Goal: Task Accomplishment & Management: Use online tool/utility

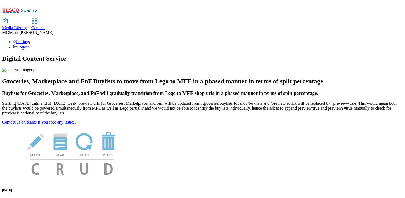
click at [45, 25] on div "Content" at bounding box center [38, 27] width 14 height 5
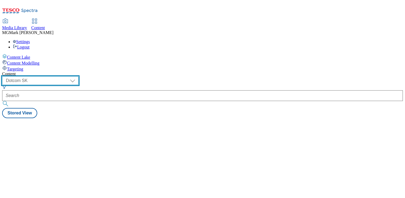
click at [78, 76] on select "Dotcom CZ Dotcom SK ghs-roi ghs-uk Phones [GEOGRAPHIC_DATA]" at bounding box center [40, 80] width 76 height 9
select select "ghs-[GEOGRAPHIC_DATA]"
click at [70, 76] on select "Dotcom CZ Dotcom SK ghs-roi ghs-uk Phones [GEOGRAPHIC_DATA]" at bounding box center [40, 80] width 76 height 9
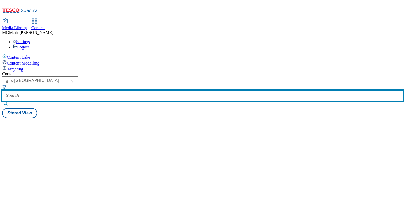
click at [126, 90] on input "text" at bounding box center [202, 95] width 401 height 11
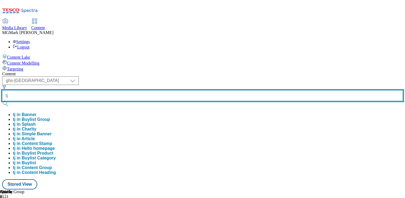
type input "t"
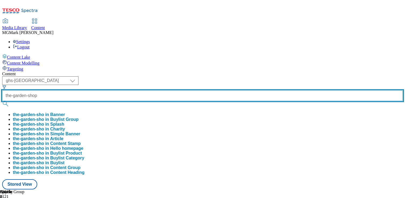
type input "the-garden-shop"
click at [2, 101] on button "submit" at bounding box center [5, 103] width 7 height 5
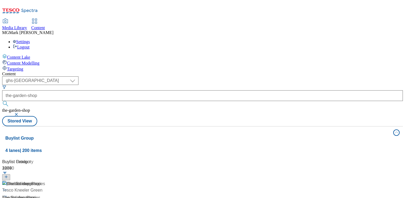
click at [236, 76] on div "( optional ) Dotcom CZ Dotcom SK ghs-roi ghs-[GEOGRAPHIC_DATA] Phones [GEOGRAPH…" at bounding box center [202, 101] width 401 height 50
click at [99, 180] on div "The Garden Shop" at bounding box center [50, 187] width 97 height 14
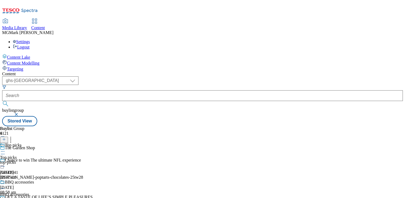
click at [48, 160] on div "top-picks" at bounding box center [24, 162] width 48 height 5
click at [5, 161] on icon at bounding box center [2, 163] width 5 height 5
click at [25, 172] on button "Edit" at bounding box center [18, 175] width 14 height 6
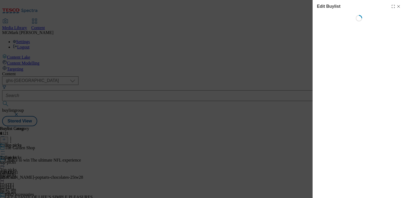
select select "evergreen"
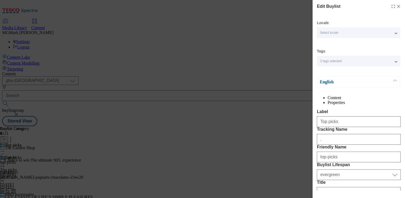
select select "Banner"
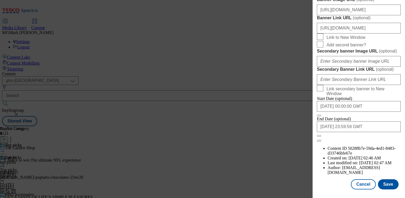
scroll to position [519, 0]
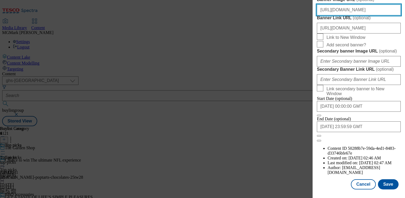
click at [346, 15] on input "[URL][DOMAIN_NAME]" at bounding box center [359, 10] width 84 height 11
paste input "homepage/7416b0f4-2be5-4765-82e1-ebf8fdbb3e4d/2528-WF-444891-Garden-ShopGHS-Buy…"
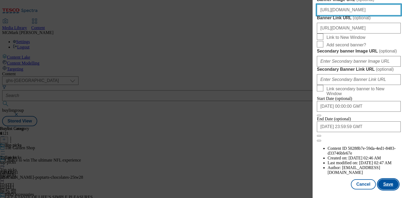
type input "[URL][DOMAIN_NAME]"
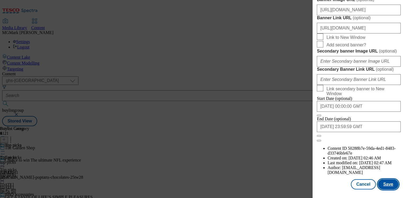
scroll to position [0, 0]
click at [393, 187] on button "Save" at bounding box center [388, 184] width 21 height 10
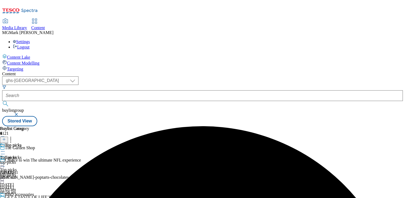
click at [48, 198] on div at bounding box center [24, 201] width 48 height 6
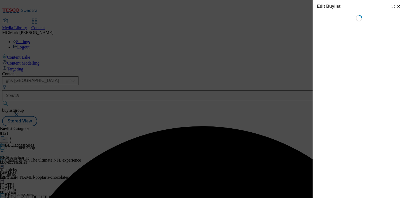
select select "evergreen"
select select "Banner"
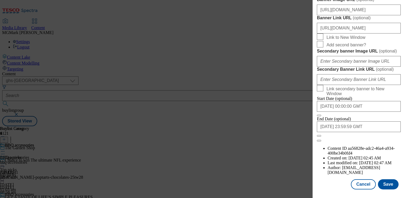
scroll to position [499, 0]
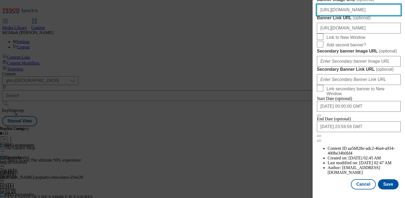
click at [346, 15] on input "[URL][DOMAIN_NAME]" at bounding box center [359, 10] width 84 height 11
paste input "homepage/7416b0f4-2be5-4765-82e1-ebf8fdbb3e4d/2528-WF-444891-Garden-ShopGHS-Buy…"
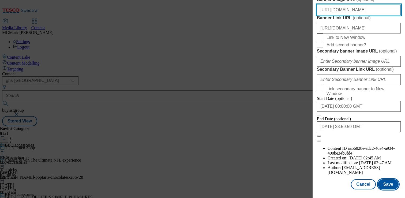
type input "[URL][DOMAIN_NAME]"
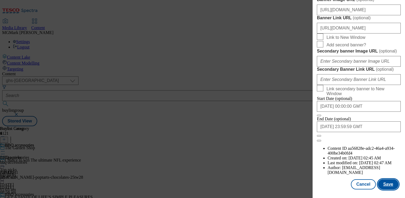
click at [393, 184] on button "Save" at bounding box center [388, 184] width 21 height 10
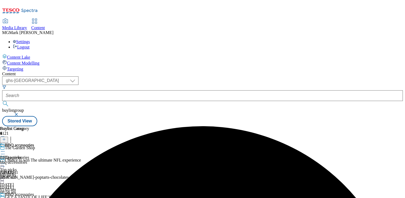
scroll to position [52, 0]
select select "evergreen"
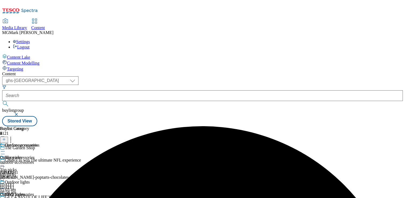
select select "Banner"
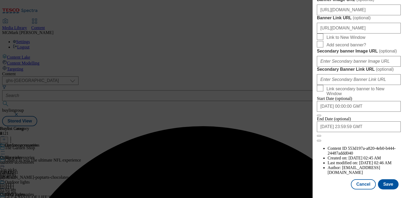
scroll to position [533, 0]
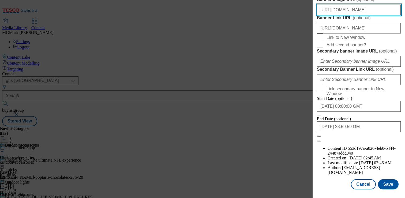
click at [341, 15] on input "[URL][DOMAIN_NAME]" at bounding box center [359, 10] width 84 height 11
click at [338, 15] on input "[URL][DOMAIN_NAME]" at bounding box center [359, 10] width 84 height 11
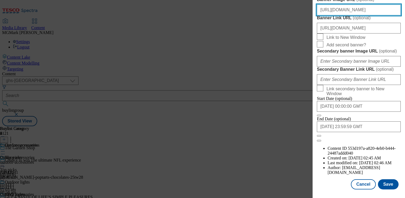
paste input "homepage/7416b0f4-2be5-4765-82e1-ebf8fdbb3e4d/2528-WF-444891-Garden-ShopGHS-Buy…"
type input "[URL][DOMAIN_NAME]"
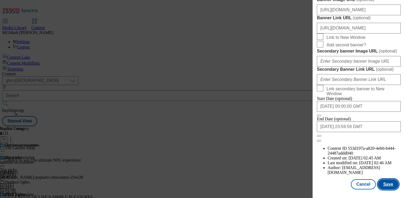
scroll to position [0, 0]
click at [393, 186] on button "Save" at bounding box center [388, 184] width 21 height 10
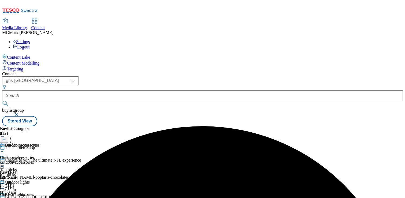
scroll to position [50, 0]
select select "evergreen"
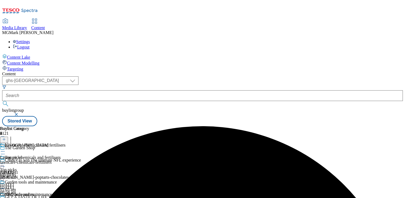
select select "Banner"
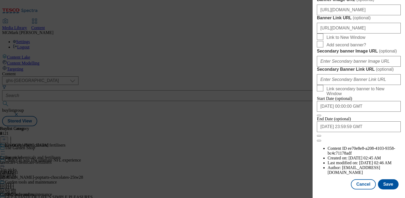
scroll to position [461, 0]
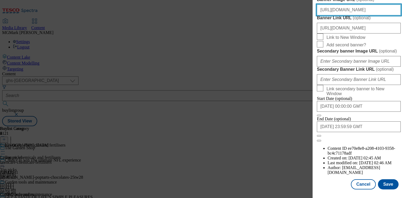
click at [349, 15] on input "[URL][DOMAIN_NAME]" at bounding box center [359, 10] width 84 height 11
paste input "homepage/7416b0f4-2be5-4765-82e1-ebf8fdbb3e4d/2528-WF-444891-Garden-ShopGHS-Buy…"
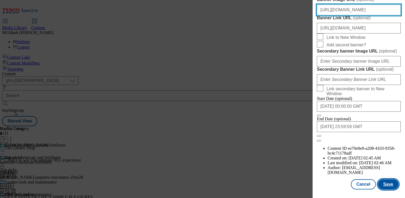
type input "[URL][DOMAIN_NAME]"
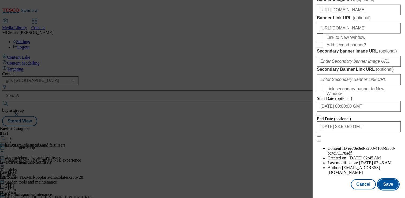
click at [391, 185] on button "Save" at bounding box center [388, 184] width 21 height 10
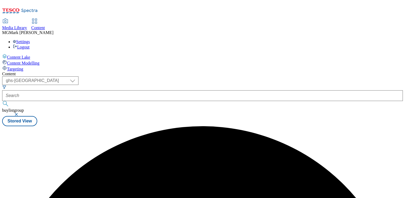
scroll to position [0, 0]
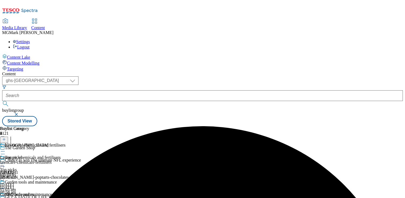
click at [48, 172] on div "top-picks" at bounding box center [24, 174] width 48 height 5
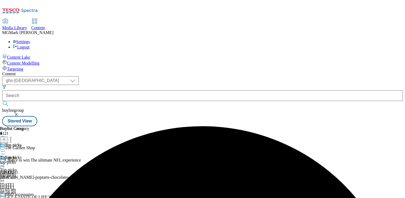
click at [5, 161] on icon at bounding box center [2, 163] width 5 height 5
click at [29, 198] on span "Preview" at bounding box center [23, 200] width 13 height 4
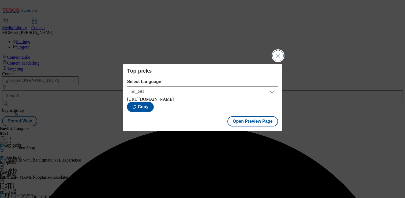
click at [278, 53] on button "Close Modal" at bounding box center [278, 55] width 11 height 11
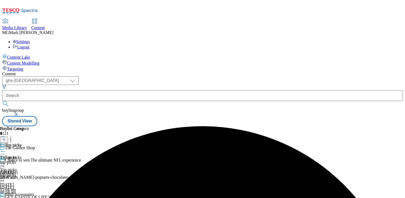
click at [5, 198] on icon at bounding box center [2, 200] width 5 height 5
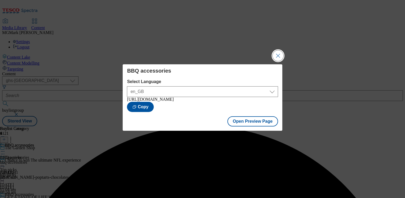
click at [276, 57] on button "Close Modal" at bounding box center [278, 55] width 11 height 11
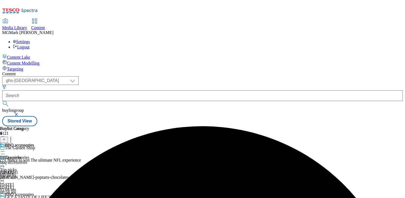
scroll to position [50, 0]
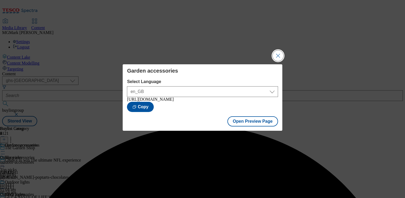
click at [278, 54] on button "Close Modal" at bounding box center [278, 55] width 11 height 11
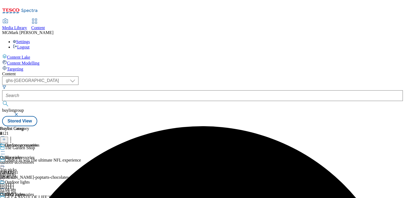
scroll to position [52, 0]
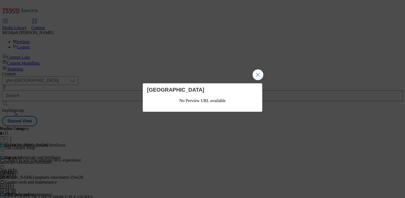
scroll to position [0, 0]
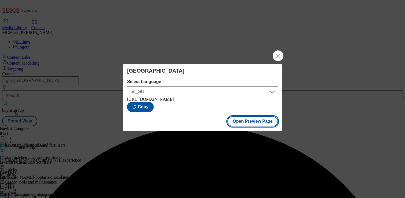
click at [250, 125] on button "Open Preview Page" at bounding box center [252, 121] width 51 height 10
click at [280, 55] on button "Close Modal" at bounding box center [278, 55] width 11 height 11
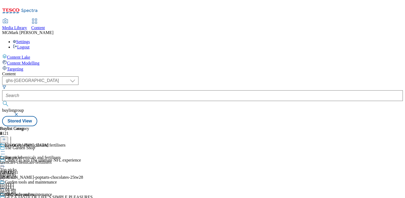
click at [48, 172] on div "top-picks" at bounding box center [24, 174] width 48 height 5
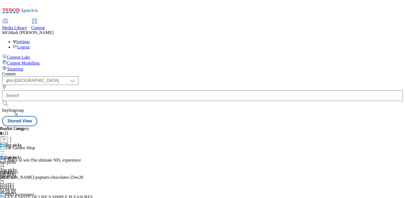
click at [5, 161] on icon at bounding box center [2, 163] width 5 height 5
click at [48, 161] on div at bounding box center [24, 164] width 48 height 6
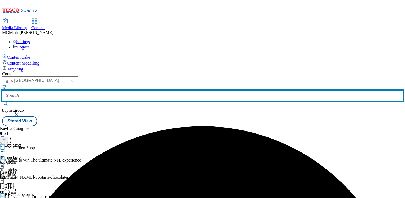
click at [134, 90] on input "text" at bounding box center [202, 95] width 401 height 11
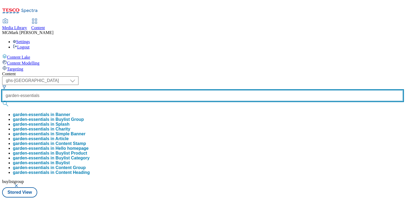
type input "garden-essentials"
click at [2, 101] on button "submit" at bounding box center [5, 103] width 7 height 5
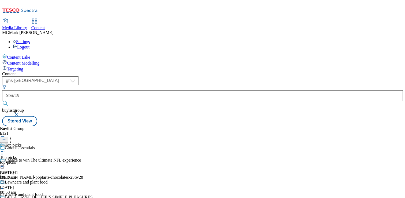
click at [64, 143] on div "Top picks Top picks top-picks [DATE] 09:30 am" at bounding box center [32, 161] width 64 height 37
click at [64, 161] on div at bounding box center [32, 164] width 64 height 6
click at [64, 172] on li "Edit" at bounding box center [37, 175] width 53 height 6
click at [64, 161] on div at bounding box center [32, 164] width 64 height 6
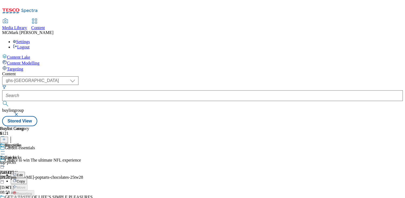
click at [25, 172] on button "Edit" at bounding box center [18, 175] width 14 height 6
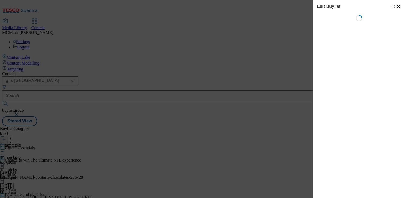
select select "evergreen"
select select "zone"
select select "Banner"
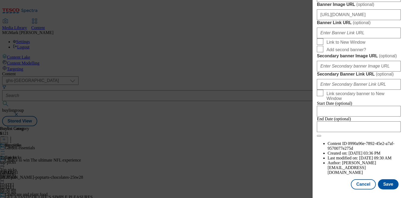
scroll to position [469, 0]
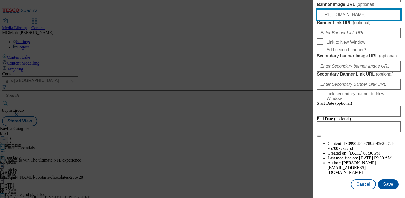
click at [366, 20] on input "[URL][DOMAIN_NAME]" at bounding box center [359, 14] width 84 height 11
paste input "homepage/7416b0f4-2be5-4765-82e1-ebf8fdbb3e4d/2528-WF-444891-Garden-ShopGHS-Buy…"
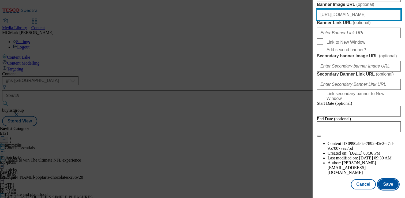
type input "[URL][DOMAIN_NAME]"
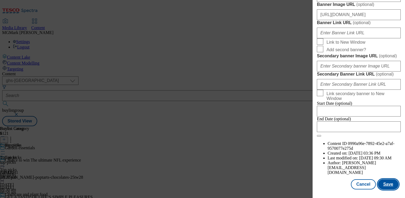
click at [390, 188] on button "Save" at bounding box center [388, 184] width 21 height 10
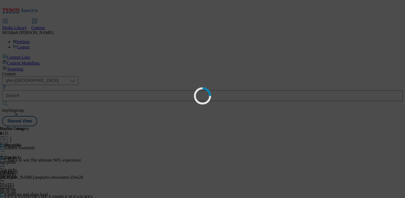
scroll to position [0, 0]
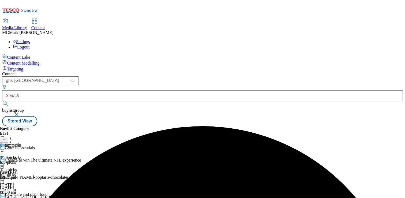
click at [5, 161] on icon at bounding box center [2, 163] width 5 height 5
click at [29, 198] on span "Preview" at bounding box center [23, 200] width 13 height 4
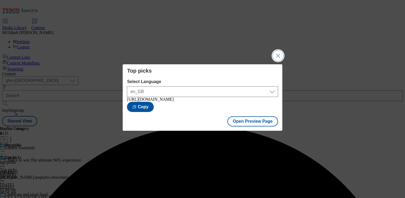
click at [273, 57] on button "Close Modal" at bounding box center [278, 55] width 11 height 11
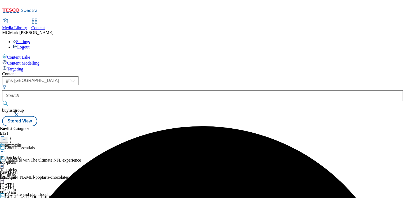
click at [64, 192] on div "Lawncare and plant food" at bounding box center [32, 198] width 64 height 12
click at [5, 198] on icon at bounding box center [2, 200] width 5 height 5
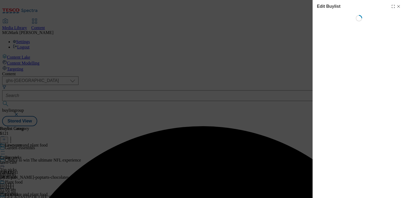
select select "evergreen"
select select "tesco"
select select "Banner"
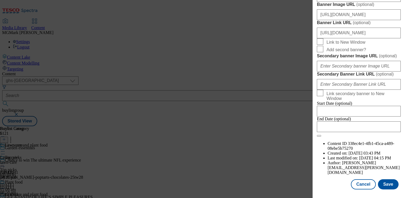
scroll to position [481, 0]
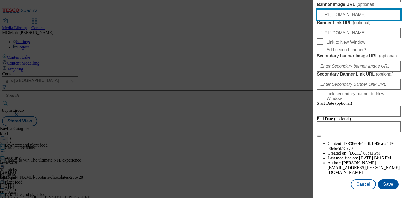
click at [333, 20] on input "[URL][DOMAIN_NAME]" at bounding box center [359, 14] width 84 height 11
paste input "homepage/7416b0f4-2be5-4765-82e1-ebf8fdbb3e4d/2528-WF-444891-Garden-ShopGHS-Buy…"
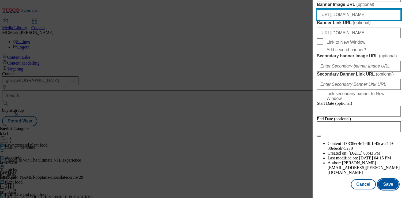
type input "[URL][DOMAIN_NAME]"
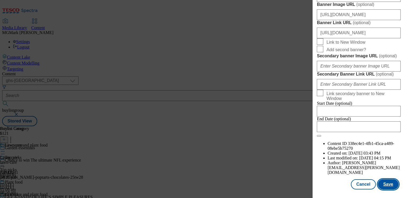
scroll to position [0, 0]
click at [389, 181] on button "Save" at bounding box center [388, 184] width 21 height 10
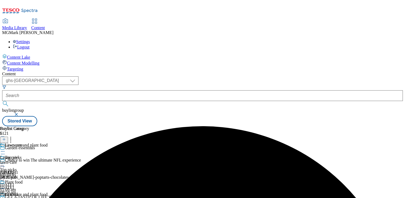
scroll to position [21, 0]
click at [5, 198] on icon at bounding box center [2, 200] width 5 height 5
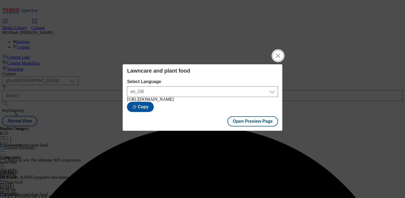
click at [276, 52] on button "Close Modal" at bounding box center [278, 55] width 11 height 11
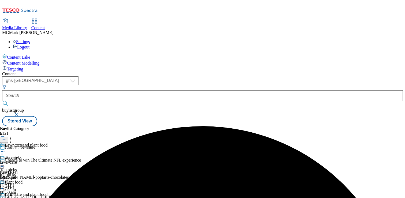
scroll to position [96, 0]
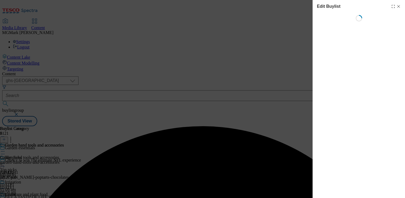
select select "evergreen"
select select "Banner"
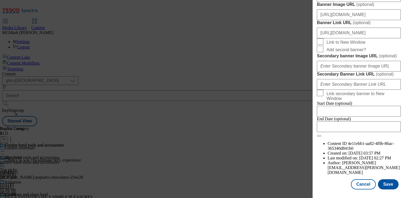
scroll to position [461, 0]
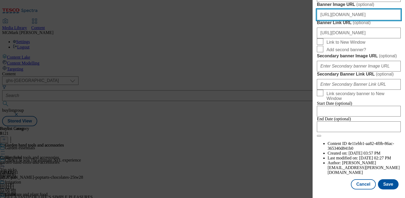
click at [353, 20] on input "[URL][DOMAIN_NAME]" at bounding box center [359, 14] width 84 height 11
paste input "homepage/7416b0f4-2be5-4765-82e1-ebf8fdbb3e4d/2528-WF-444891-Garden-ShopGHS-Buy…"
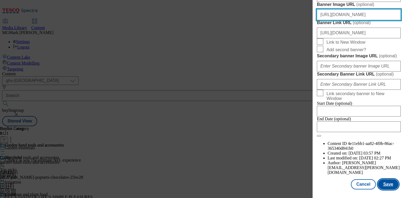
type input "[URL][DOMAIN_NAME]"
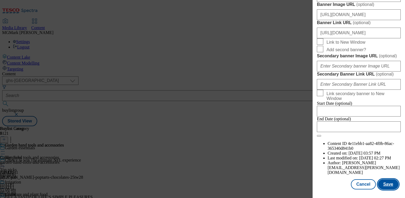
click at [388, 185] on button "Save" at bounding box center [388, 184] width 21 height 10
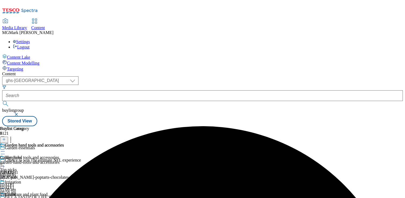
scroll to position [55, 0]
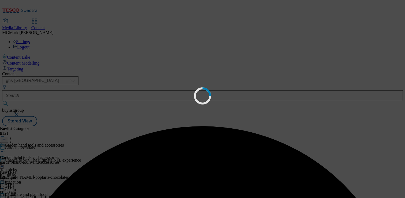
scroll to position [0, 0]
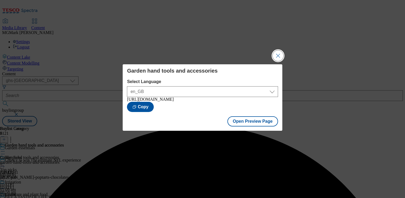
click at [277, 54] on button "Close Modal" at bounding box center [278, 55] width 11 height 11
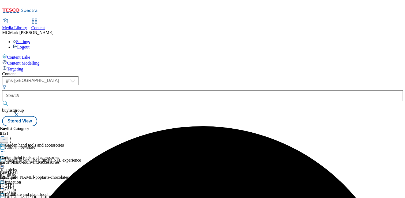
scroll to position [105, 0]
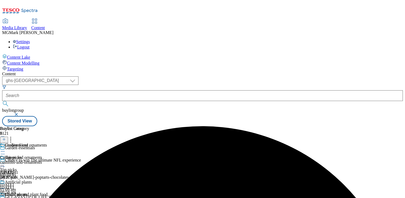
select select "evergreen"
select select "event"
select select "Banner"
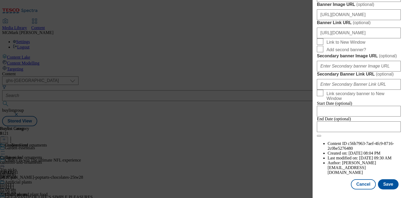
scroll to position [468, 0]
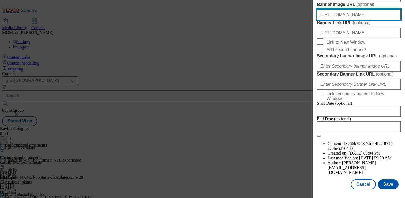
click at [338, 20] on input "[URL][DOMAIN_NAME]" at bounding box center [359, 14] width 84 height 11
paste input "homepage/7416b0f4-2be5-4765-82e1-ebf8fdbb3e4d/2528-WF-444891-Garden-ShopGHS-Buy…"
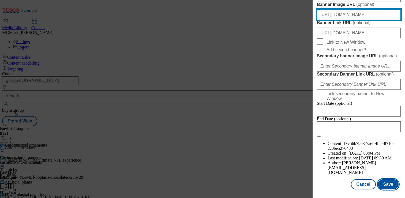
type input "[URL][DOMAIN_NAME]"
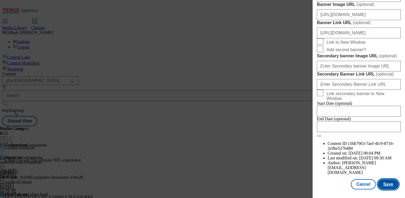
click at [386, 183] on button "Save" at bounding box center [388, 184] width 21 height 10
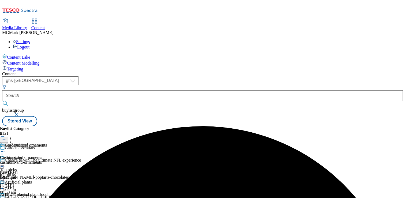
scroll to position [105, 0]
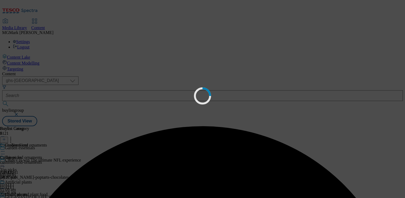
scroll to position [0, 0]
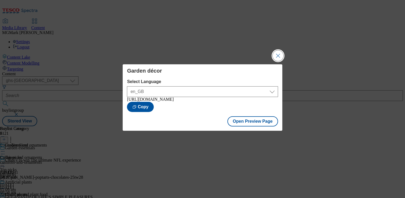
click at [281, 50] on button "Close Modal" at bounding box center [278, 55] width 11 height 11
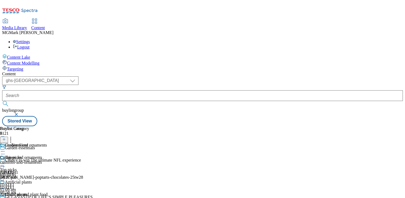
scroll to position [105, 0]
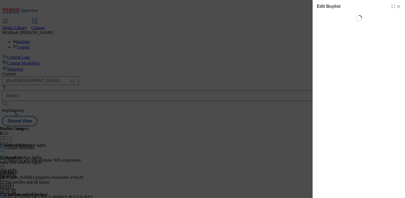
select select "evergreen"
select select "Banner"
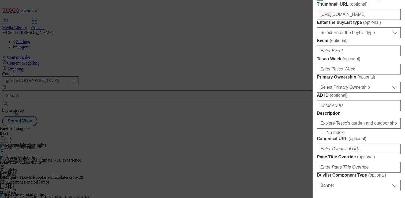
scroll to position [205, 0]
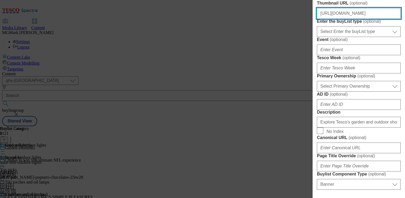
click at [341, 19] on input "[URL][DOMAIN_NAME]" at bounding box center [359, 13] width 84 height 11
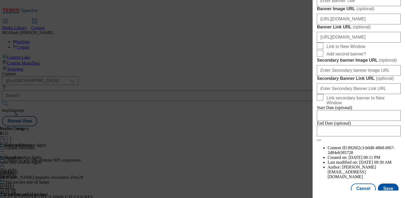
scroll to position [419, 0]
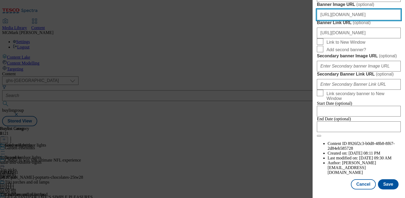
click at [359, 20] on input "[URL][DOMAIN_NAME]" at bounding box center [359, 14] width 84 height 11
paste input "homepage/7416b0f4-2be5-4765-82e1-ebf8fdbb3e4d/2528-WF-444891-Garden-ShopGHS-Buy…"
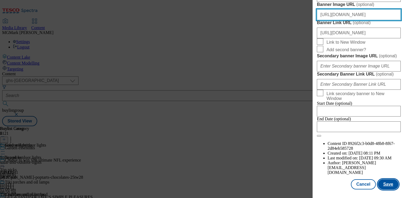
type input "[URL][DOMAIN_NAME]"
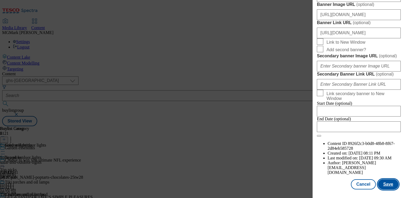
click at [384, 185] on button "Save" at bounding box center [388, 184] width 21 height 10
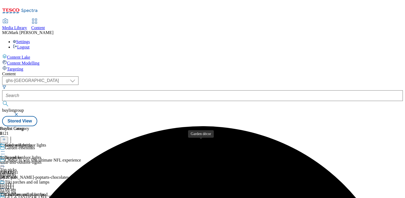
scroll to position [52, 0]
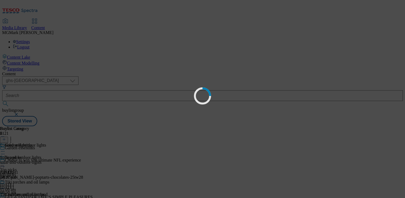
scroll to position [0, 0]
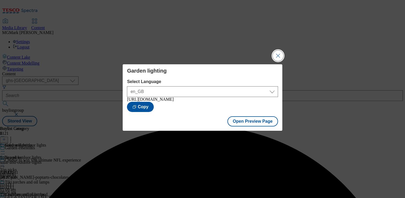
click at [275, 54] on button "Close Modal" at bounding box center [278, 55] width 11 height 11
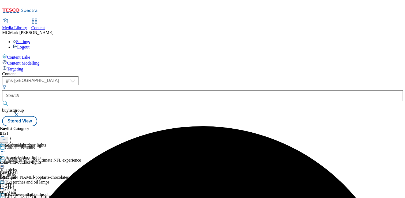
click at [64, 172] on div "top-picks" at bounding box center [32, 174] width 64 height 5
click at [64, 161] on div at bounding box center [32, 164] width 64 height 6
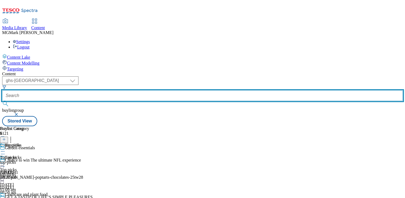
click at [130, 90] on input "text" at bounding box center [202, 95] width 401 height 11
paste input "Garden furniture"
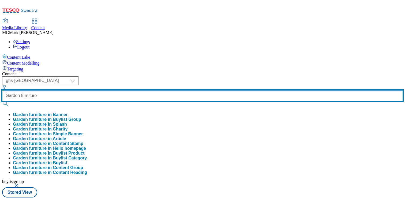
type input "Garden furniture"
click at [2, 101] on button "submit" at bounding box center [5, 103] width 7 height 5
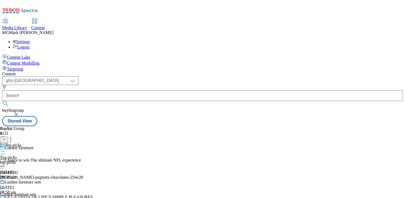
click at [41, 160] on div "top-picks" at bounding box center [20, 162] width 41 height 5
click at [3, 163] on circle at bounding box center [2, 163] width 1 height 1
click at [25, 172] on button "Edit" at bounding box center [18, 175] width 14 height 6
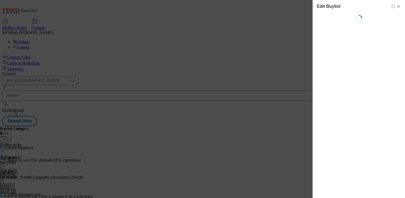
select select "evergreen"
select select "event"
select select "Banner"
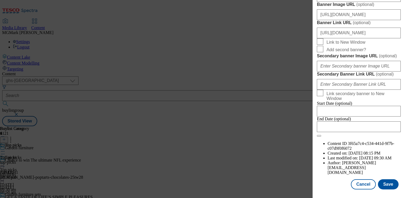
scroll to position [484, 0]
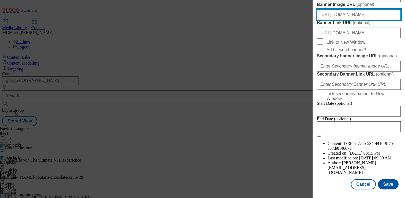
click at [347, 20] on input "[URL][DOMAIN_NAME]" at bounding box center [359, 14] width 84 height 11
paste input "homepage/7416b0f4-2be5-4765-82e1-ebf8fdbb3e4d/2528-WF-444891-Garden-ShopGHS-Buy…"
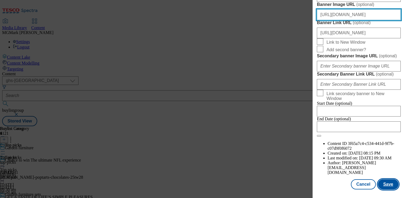
type input "[URL][DOMAIN_NAME]"
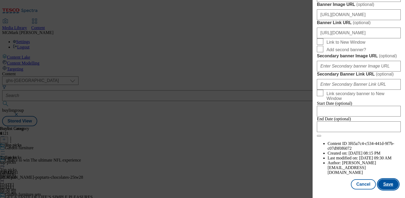
click at [389, 188] on button "Save" at bounding box center [388, 184] width 21 height 10
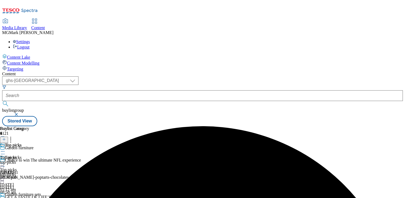
click at [5, 161] on icon at bounding box center [2, 163] width 5 height 5
click at [29, 198] on span "Preview" at bounding box center [23, 200] width 13 height 4
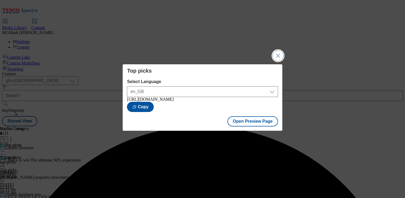
click at [279, 52] on button "Close Modal" at bounding box center [278, 55] width 11 height 11
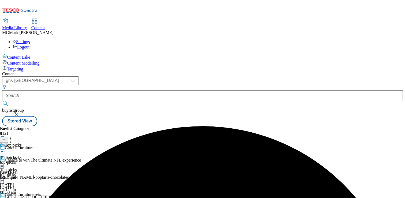
click at [5, 198] on icon at bounding box center [2, 200] width 5 height 5
select select "evergreen"
select select "Banner"
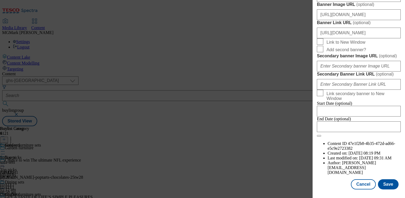
scroll to position [469, 0]
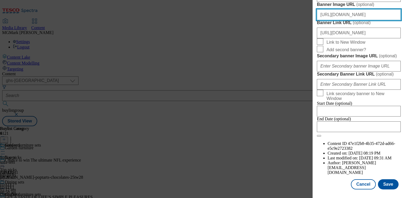
click at [338, 20] on input "[URL][DOMAIN_NAME]" at bounding box center [359, 14] width 84 height 11
paste input "homepage/7416b0f4-2be5-4765-82e1-ebf8fdbb3e4d/2528-WF-444891-Garden-ShopGHS-Buy…"
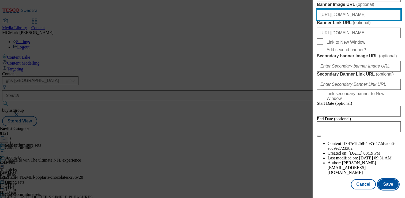
type input "[URL][DOMAIN_NAME]"
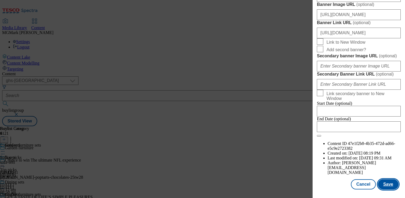
click at [386, 184] on button "Save" at bounding box center [388, 184] width 21 height 10
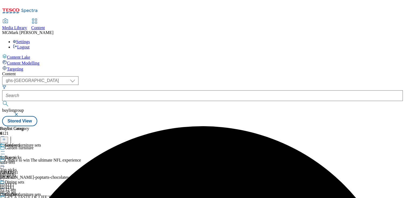
click at [5, 198] on icon at bounding box center [2, 200] width 5 height 5
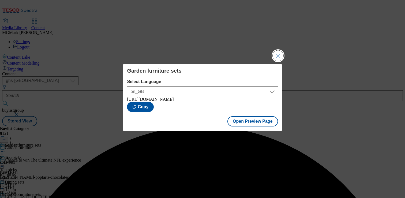
click at [278, 50] on button "Close Modal" at bounding box center [278, 55] width 11 height 11
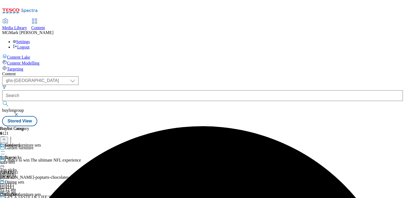
scroll to position [50, 0]
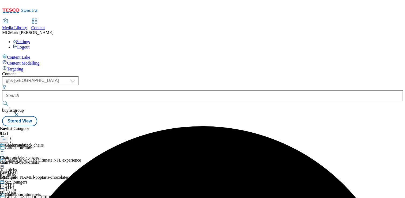
scroll to position [0, 0]
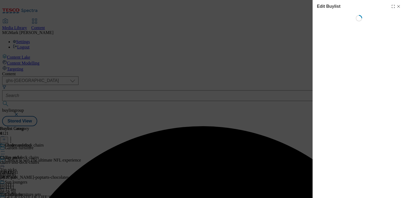
select select "evergreen"
select select "Banner"
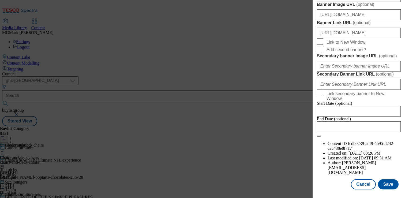
scroll to position [430, 0]
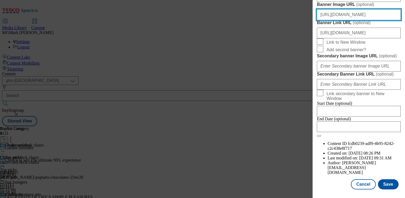
click at [358, 20] on input "[URL][DOMAIN_NAME]" at bounding box center [359, 14] width 84 height 11
paste input "homepage/7416b0f4-2be5-4765-82e1-ebf8fdbb3e4d/2528-WF-444891-Garden-ShopGHS-Buy…"
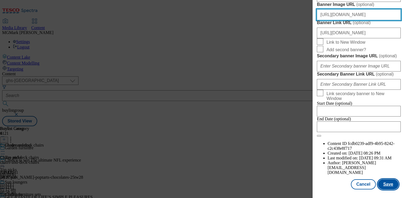
type input "[URL][DOMAIN_NAME]"
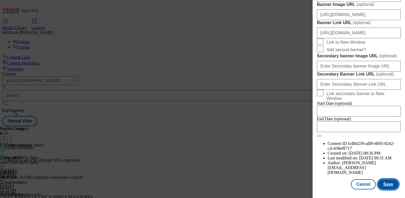
click at [386, 185] on button "Save" at bounding box center [388, 184] width 21 height 10
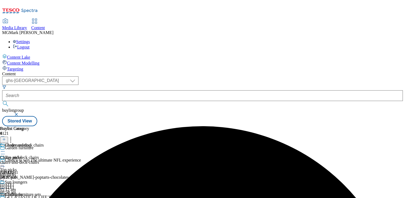
scroll to position [50, 0]
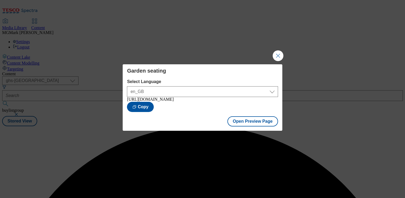
scroll to position [0, 0]
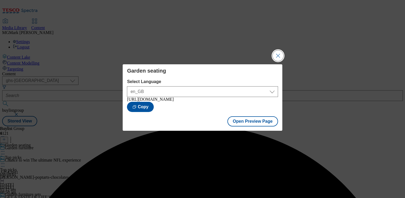
click at [276, 52] on button "Close Modal" at bounding box center [278, 55] width 11 height 11
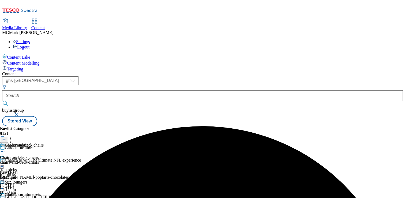
scroll to position [52, 0]
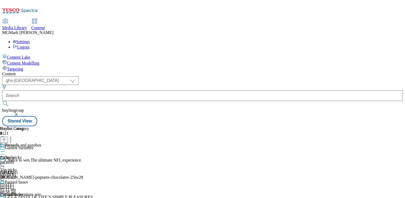
drag, startPoint x: 213, startPoint y: 162, endPoint x: 212, endPoint y: 159, distance: 3.6
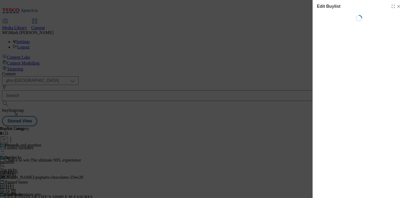
select select "evergreen"
select select "event"
select select "Banner"
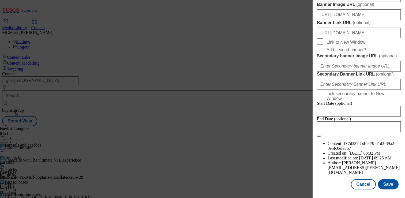
scroll to position [525, 0]
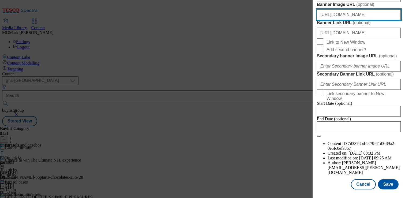
click at [349, 20] on input "[URL][DOMAIN_NAME]" at bounding box center [359, 14] width 84 height 11
paste input "homepage/7416b0f4-2be5-4765-82e1-ebf8fdbb3e4d/2528-WF-444891-Garden-ShopGHS-Buy…"
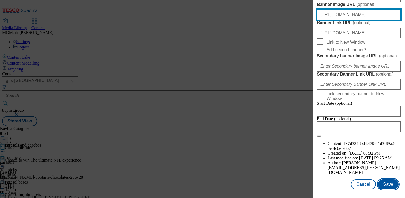
type input "[URL][DOMAIN_NAME]"
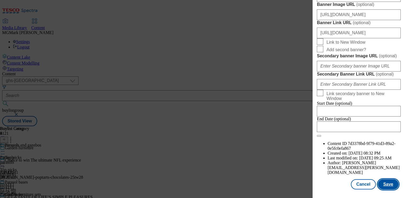
click at [389, 186] on button "Save" at bounding box center [388, 184] width 21 height 10
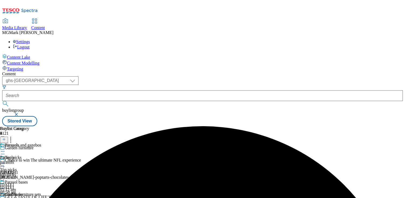
scroll to position [0, 0]
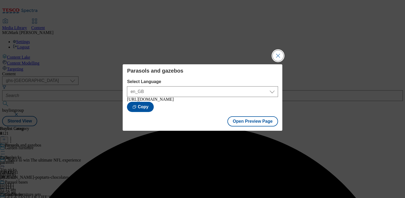
click at [276, 56] on button "Close Modal" at bounding box center [278, 55] width 11 height 11
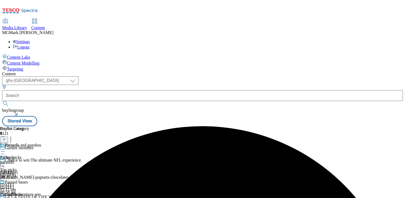
click at [41, 155] on div "Top picks Top picks top-picks [DATE] 11:12 am" at bounding box center [20, 173] width 41 height 37
click at [5, 161] on icon at bounding box center [2, 163] width 5 height 5
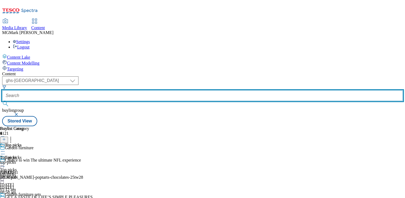
click at [137, 90] on input "text" at bounding box center [202, 95] width 401 height 11
paste input "[MEDICAL_DATA] and heating"
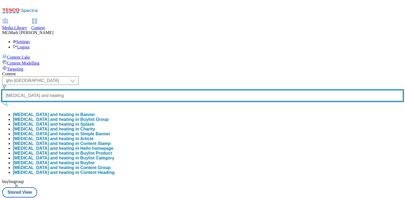
type input "[MEDICAL_DATA] and heating"
click at [2, 101] on button "submit" at bounding box center [5, 103] width 7 height 5
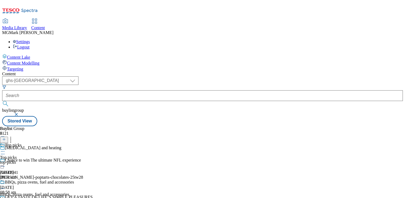
click at [74, 160] on div "top-picks" at bounding box center [37, 162] width 74 height 5
click at [5, 161] on icon at bounding box center [2, 163] width 5 height 5
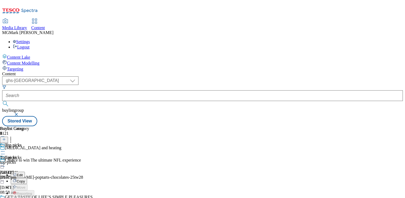
click at [25, 172] on button "Edit" at bounding box center [18, 175] width 14 height 6
select select "evergreen"
select select "event"
select select "Banner"
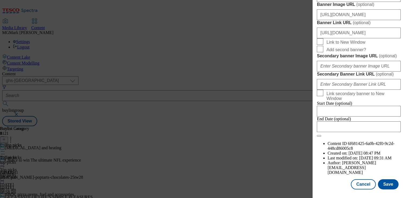
scroll to position [469, 0]
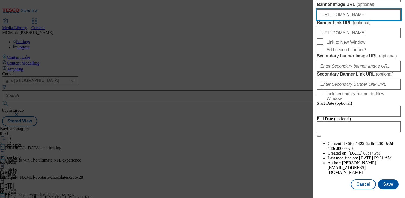
click at [337, 20] on input "[URL][DOMAIN_NAME]" at bounding box center [359, 14] width 84 height 11
paste input "homepage/7416b0f4-2be5-4765-82e1-ebf8fdbb3e4d/2528-WF-444891-Garden-ShopGHS-Buy…"
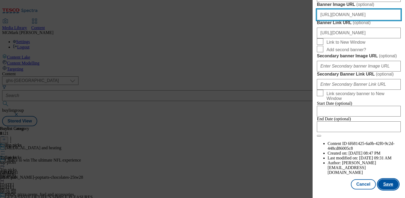
type input "[URL][DOMAIN_NAME]"
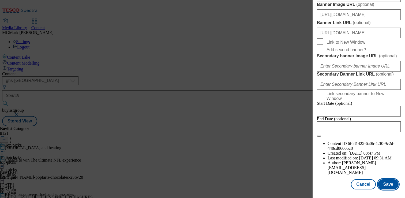
click at [390, 183] on button "Save" at bounding box center [388, 184] width 21 height 10
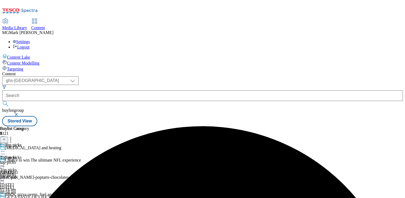
click at [5, 198] on icon at bounding box center [2, 200] width 5 height 5
select select "evergreen"
select select "event"
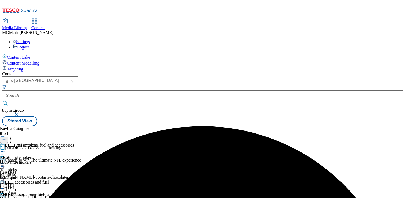
select select "Banner"
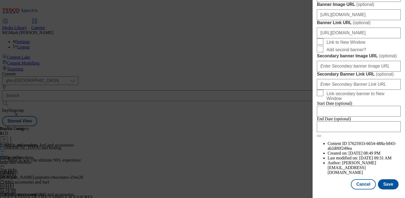
scroll to position [455, 0]
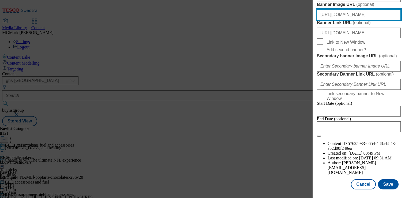
click at [357, 20] on input "[URL][DOMAIN_NAME]" at bounding box center [359, 14] width 84 height 11
paste input "homepage/7416b0f4-2be5-4765-82e1-ebf8fdbb3e4d/2528-WF-444891-Garden-ShopGHS-Buy…"
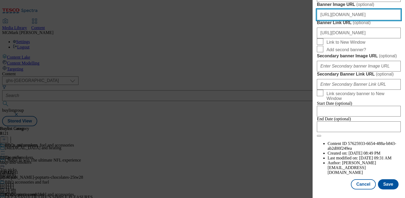
scroll to position [606, 0]
type input "[URL][DOMAIN_NAME]"
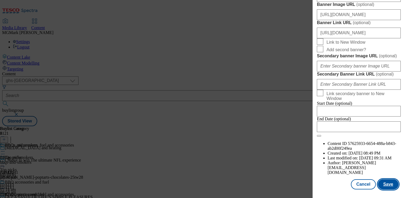
click at [387, 188] on button "Save" at bounding box center [388, 184] width 21 height 10
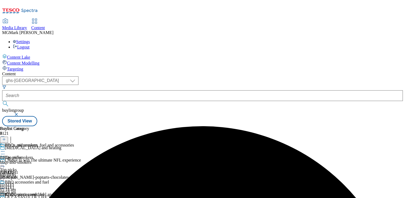
scroll to position [52, 0]
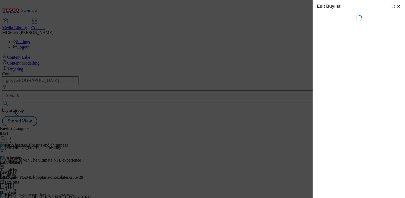
select select "evergreen"
select select "Banner"
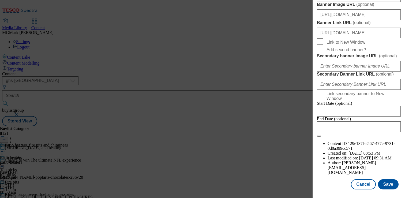
scroll to position [511, 0]
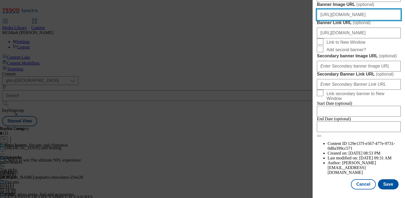
click at [334, 20] on input "[URL][DOMAIN_NAME]" at bounding box center [359, 14] width 84 height 11
paste input "homepage/7416b0f4-2be5-4765-82e1-ebf8fdbb3e4d/2528-WF-444891-Garden-ShopGHS-Buy…"
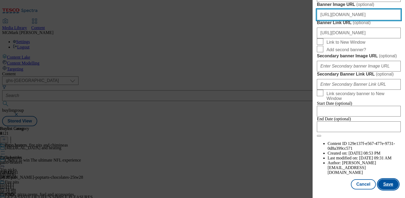
type input "[URL][DOMAIN_NAME]"
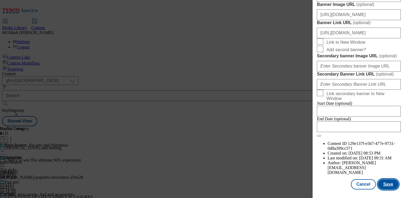
click at [391, 186] on button "Save" at bounding box center [388, 184] width 21 height 10
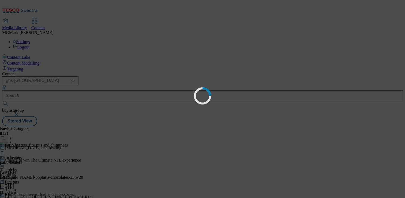
scroll to position [0, 0]
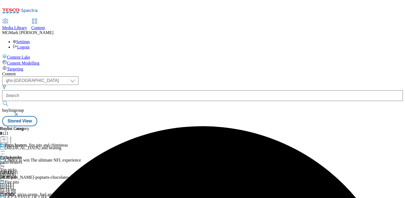
click at [5, 161] on icon at bounding box center [2, 163] width 5 height 5
click at [29, 198] on span "Preview" at bounding box center [23, 200] width 13 height 4
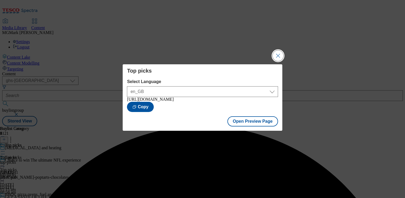
click at [278, 54] on button "Close Modal" at bounding box center [278, 55] width 11 height 11
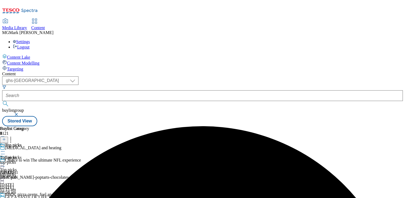
click at [2, 198] on circle at bounding box center [1, 200] width 1 height 1
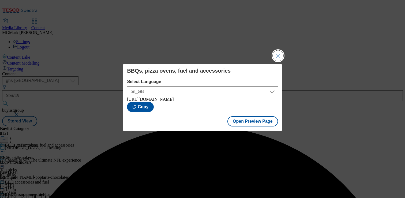
click at [273, 57] on button "Close Modal" at bounding box center [278, 55] width 11 height 11
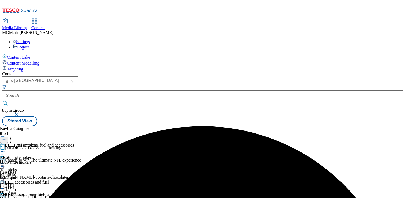
scroll to position [52, 0]
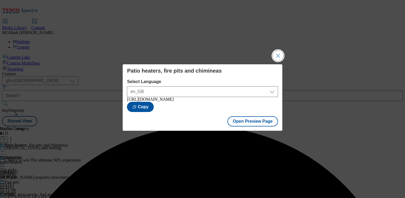
click at [276, 56] on button "Close Modal" at bounding box center [278, 55] width 11 height 11
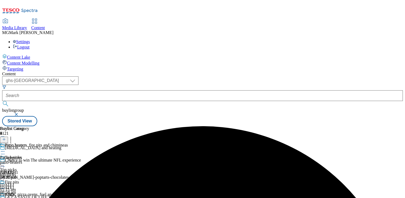
click at [5, 161] on icon at bounding box center [2, 163] width 5 height 5
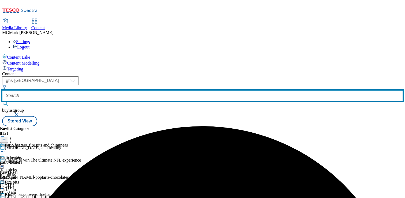
click at [138, 90] on input "text" at bounding box center [202, 95] width 401 height 11
paste input "Lawnmowers and power tools"
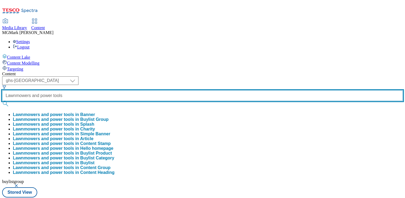
type input "Lawnmowers and power tools"
click at [2, 101] on button "submit" at bounding box center [5, 103] width 7 height 5
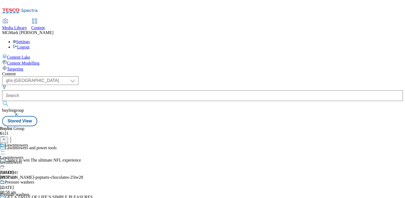
click at [34, 149] on div at bounding box center [17, 152] width 34 height 6
click at [25, 159] on button "Edit" at bounding box center [18, 162] width 14 height 6
select select "evergreen"
select select "Banner"
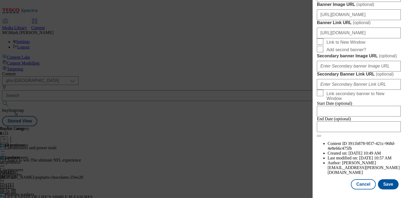
scroll to position [486, 0]
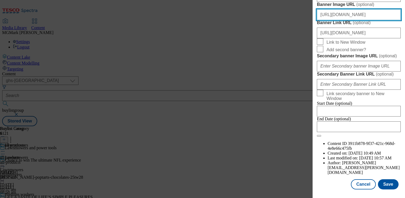
click at [345, 20] on input "[URL][DOMAIN_NAME]" at bounding box center [359, 14] width 84 height 11
paste input "homepage/7416b0f4-2be5-4765-82e1-ebf8fdbb3e4d/2528-WF-444891-Garden-ShopGHS-Buy…"
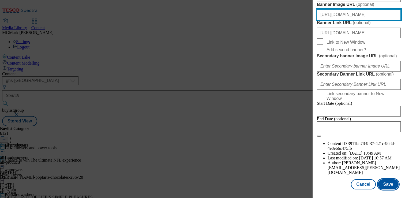
type input "[URL][DOMAIN_NAME]"
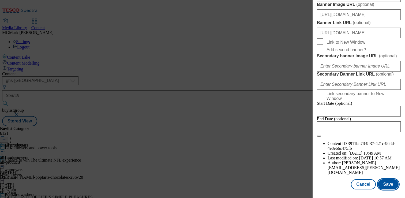
click at [386, 182] on button "Save" at bounding box center [388, 184] width 21 height 10
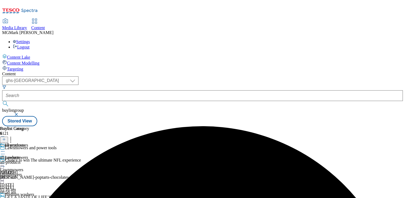
click at [5, 161] on icon at bounding box center [2, 163] width 5 height 5
click at [31, 196] on button "Preview" at bounding box center [21, 199] width 21 height 6
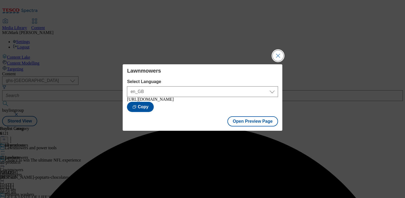
click at [276, 53] on button "Close Modal" at bounding box center [278, 55] width 11 height 11
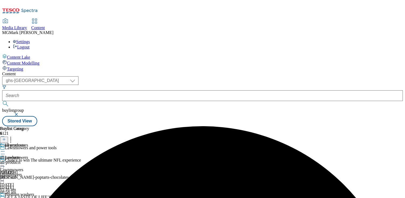
click at [5, 198] on icon at bounding box center [2, 200] width 5 height 5
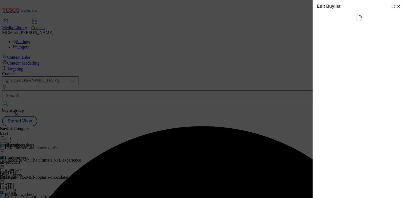
select select "evergreen"
select select "event"
select select "Banner"
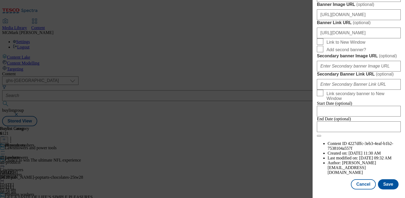
scroll to position [503, 0]
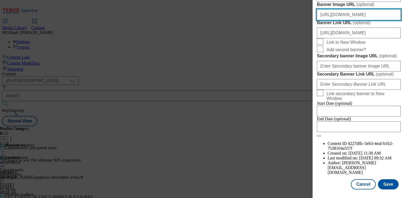
click at [341, 20] on input "[URL][DOMAIN_NAME]" at bounding box center [359, 14] width 84 height 11
paste input "homepage/7416b0f4-2be5-4765-82e1-ebf8fdbb3e4d/2528-WF-444891-Garden-ShopGHS-Buy…"
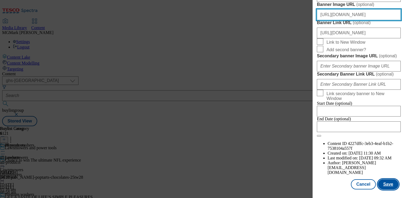
type input "[URL][DOMAIN_NAME]"
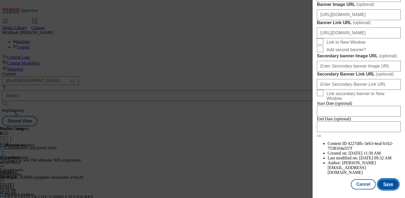
scroll to position [0, 0]
click at [389, 181] on button "Save" at bounding box center [388, 184] width 21 height 10
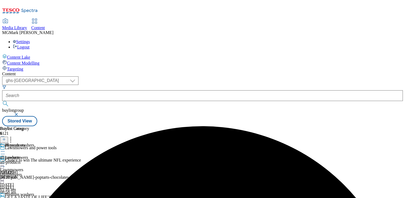
click at [5, 198] on icon at bounding box center [2, 200] width 5 height 5
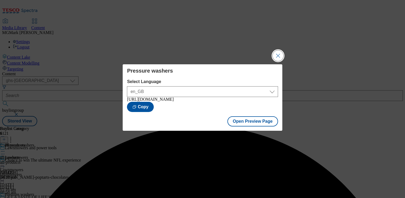
click at [276, 55] on button "Close Modal" at bounding box center [278, 55] width 11 height 11
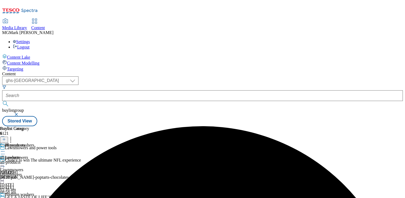
scroll to position [84, 0]
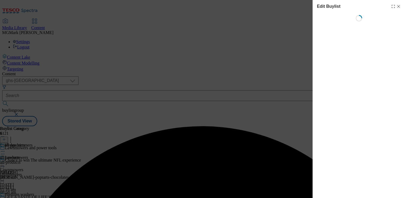
select select "evergreen"
select select "Banner"
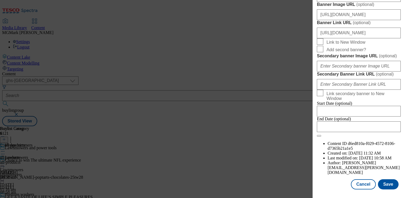
scroll to position [423, 0]
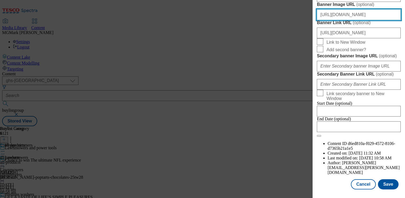
click at [363, 20] on input "[URL][DOMAIN_NAME]" at bounding box center [359, 14] width 84 height 11
paste input "homepage/7416b0f4-2be5-4765-82e1-ebf8fdbb3e4d/2528-WF-444891-Garden-ShopGHS-Buy…"
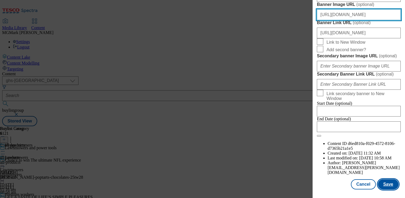
type input "[URL][DOMAIN_NAME]"
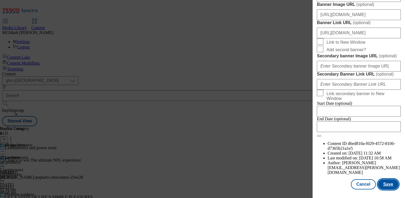
click at [392, 186] on button "Save" at bounding box center [388, 184] width 21 height 10
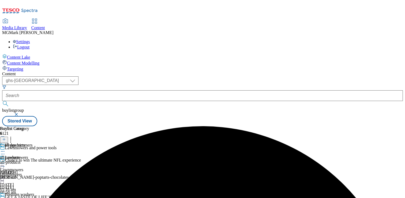
scroll to position [74, 0]
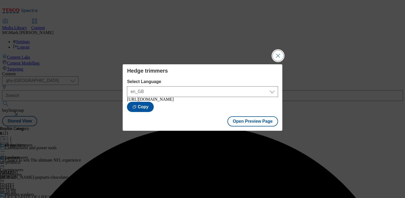
click at [276, 50] on button "Close Modal" at bounding box center [278, 55] width 11 height 11
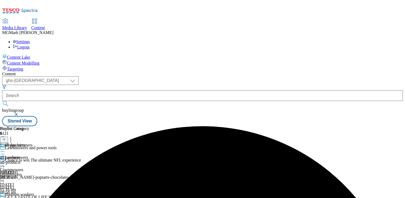
scroll to position [153, 0]
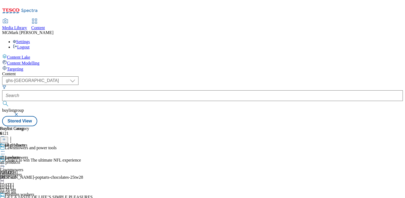
select select "evergreen"
select select "Banner"
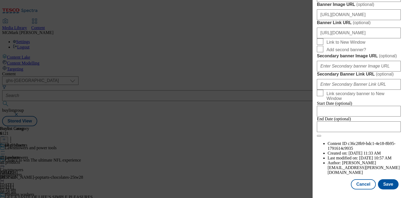
scroll to position [499, 0]
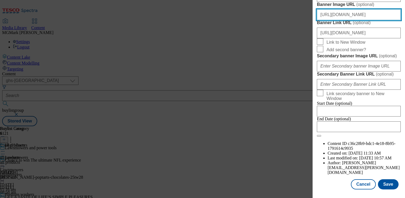
click at [349, 20] on input "[URL][DOMAIN_NAME]" at bounding box center [359, 14] width 84 height 11
paste input "[URL][DOMAIN_NAME]"
click at [370, 20] on input "https://[URL][DOMAIN_NAME][DOMAIN_NAME]" at bounding box center [359, 14] width 84 height 11
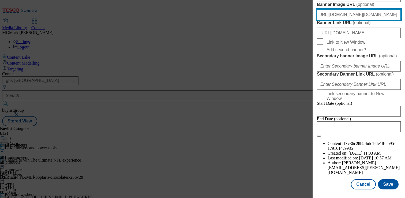
click at [370, 20] on input "https://[URL][DOMAIN_NAME][DOMAIN_NAME]" at bounding box center [359, 14] width 84 height 11
paste input "[DOMAIN_NAME][URL]"
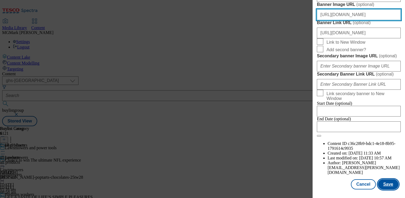
type input "[URL][DOMAIN_NAME]"
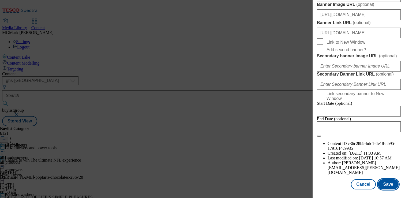
click at [387, 187] on button "Save" at bounding box center [388, 184] width 21 height 10
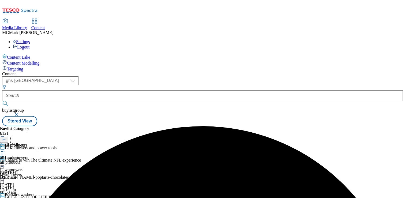
scroll to position [37, 0]
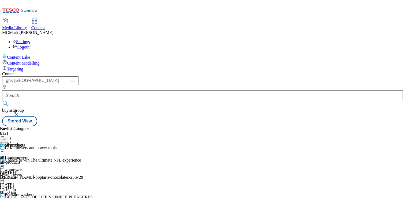
select select "evergreen"
select select "event"
select select "Banner"
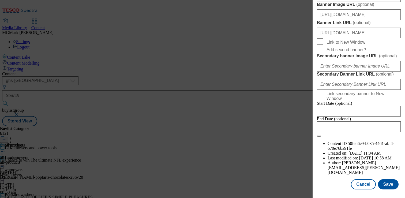
scroll to position [560, 0]
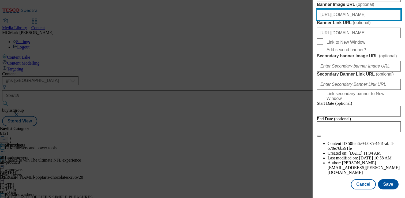
click at [355, 20] on input "[URL][DOMAIN_NAME]" at bounding box center [359, 14] width 84 height 11
paste input "homepage/7416b0f4-2be5-4765-82e1-ebf8fdbb3e4d/2528-WF-444891-Garden-ShopGHS-Buy…"
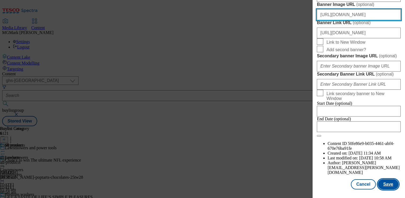
type input "[URL][DOMAIN_NAME]"
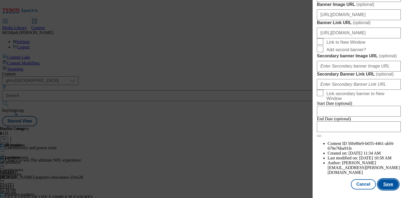
click at [390, 182] on button "Save" at bounding box center [388, 184] width 21 height 10
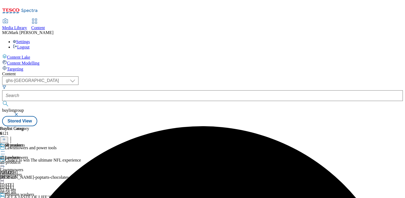
click at [5, 149] on icon at bounding box center [2, 151] width 5 height 5
click at [29, 185] on span "Preview" at bounding box center [23, 187] width 13 height 4
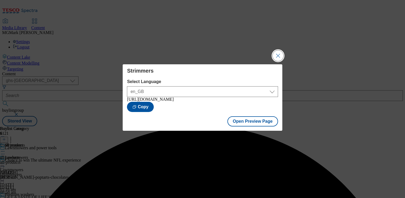
click at [277, 55] on button "Close Modal" at bounding box center [278, 55] width 11 height 11
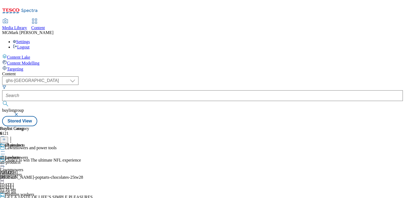
select select "evergreen"
select select "Banner"
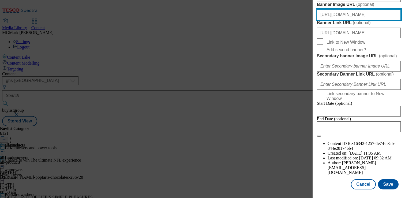
click at [334, 20] on input "[URL][DOMAIN_NAME]" at bounding box center [359, 14] width 84 height 11
paste input "homepage/7416b0f4-2be5-4765-82e1-ebf8fdbb3e4d/2528-WF-444891-Garden-ShopGHS-Buy…"
type input "[URL][DOMAIN_NAME]"
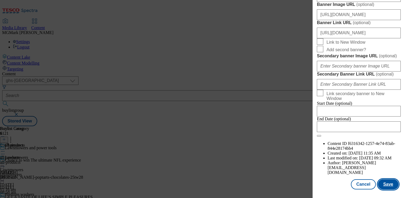
click at [390, 186] on button "Save" at bounding box center [388, 184] width 21 height 10
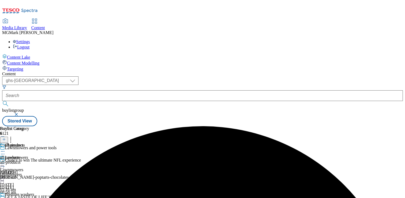
click at [5, 149] on icon at bounding box center [2, 151] width 5 height 5
click at [29, 185] on span "Preview" at bounding box center [23, 187] width 13 height 4
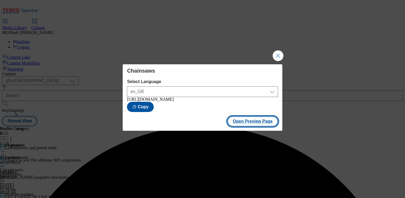
click at [244, 126] on button "Open Preview Page" at bounding box center [252, 121] width 51 height 10
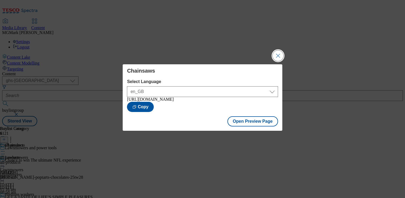
click at [273, 52] on button "Close Modal" at bounding box center [278, 55] width 11 height 11
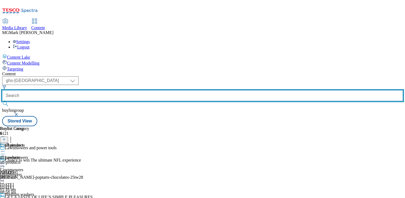
click at [139, 90] on input "text" at bounding box center [202, 95] width 401 height 11
paste input "Fencing and decking"
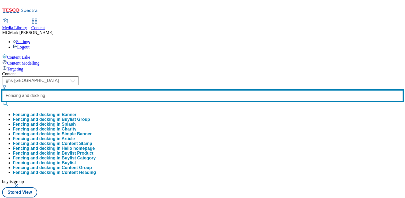
type input "Fencing and decking"
click at [2, 101] on button "submit" at bounding box center [5, 103] width 7 height 5
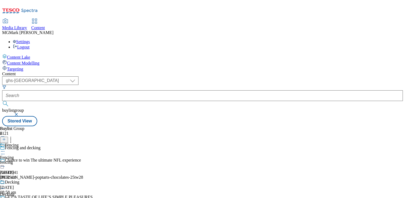
click at [19, 160] on div "fencing" at bounding box center [9, 162] width 19 height 5
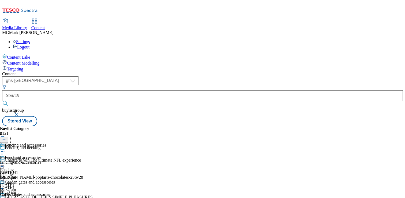
click at [5, 161] on icon at bounding box center [2, 163] width 5 height 5
click at [25, 172] on button "Edit" at bounding box center [18, 175] width 14 height 6
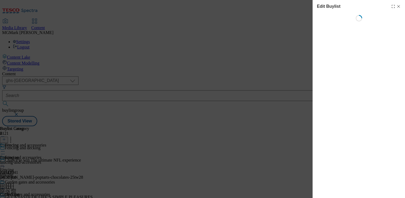
select select "evergreen"
select select "Banner"
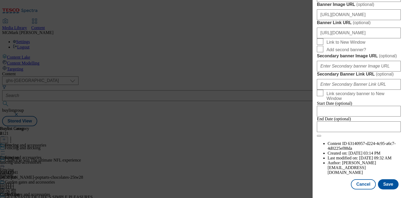
scroll to position [495, 0]
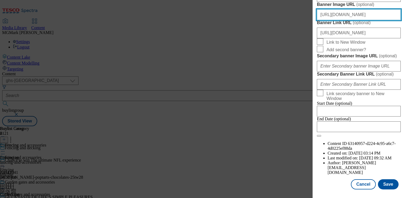
click at [344, 20] on input "[URL][DOMAIN_NAME]" at bounding box center [359, 14] width 84 height 11
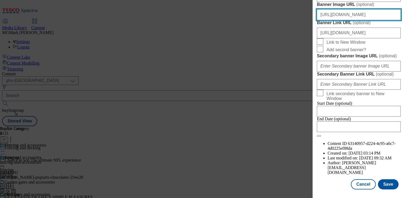
click at [344, 20] on input "[URL][DOMAIN_NAME]" at bounding box center [359, 14] width 84 height 11
paste input "homepage/7416b0f4-2be5-4765-82e1-ebf8fdbb3e4d/2528-WF-444891-Garden-ShopGHS-Buy…"
type input "[URL][DOMAIN_NAME]"
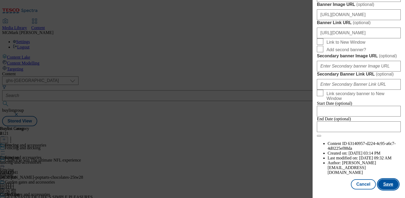
scroll to position [0, 0]
click at [390, 189] on button "Save" at bounding box center [388, 184] width 21 height 10
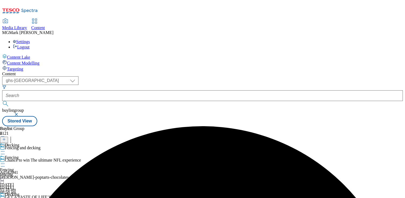
click at [5, 198] on icon at bounding box center [2, 200] width 5 height 5
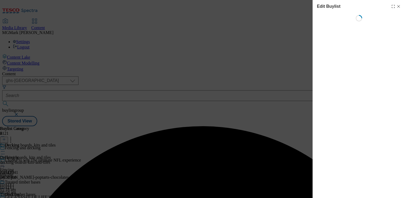
select select "evergreen"
select select "Banner"
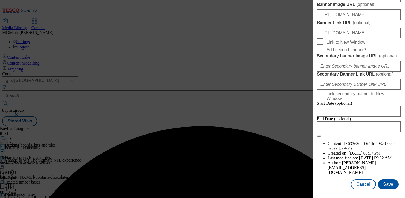
scroll to position [457, 0]
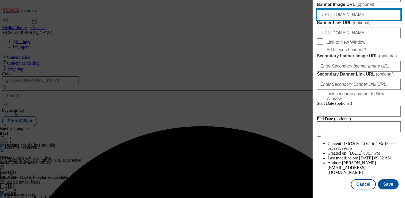
click at [366, 20] on input "[URL][DOMAIN_NAME]" at bounding box center [359, 14] width 84 height 11
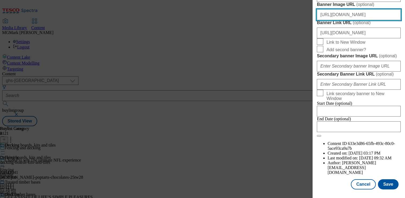
paste input "homepage/7416b0f4-2be5-4765-82e1-ebf8fdbb3e4d/2528-WF-444891-Garden-ShopGHS-Buy…"
type input "[URL][DOMAIN_NAME]"
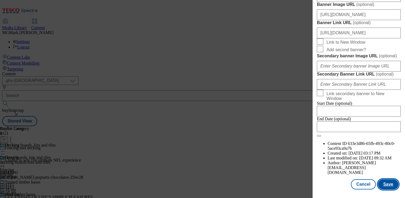
click at [386, 185] on button "Save" at bounding box center [388, 184] width 21 height 10
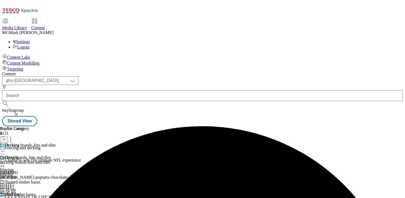
click at [5, 161] on icon at bounding box center [2, 163] width 5 height 5
click at [29, 198] on span "Preview" at bounding box center [23, 200] width 13 height 4
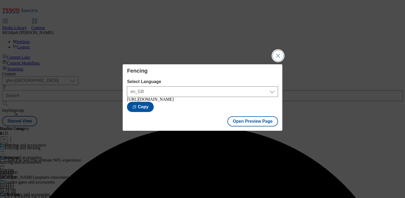
click at [277, 56] on button "Close Modal" at bounding box center [278, 55] width 11 height 11
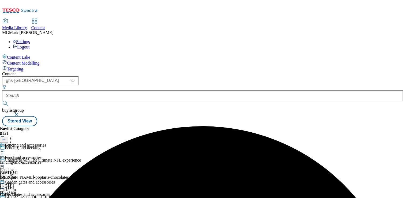
click at [5, 198] on icon at bounding box center [2, 200] width 5 height 5
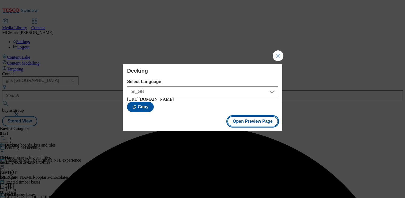
click at [254, 125] on button "Open Preview Page" at bounding box center [252, 121] width 51 height 10
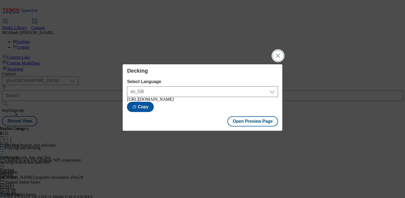
click at [276, 57] on button "Close Modal" at bounding box center [278, 55] width 11 height 11
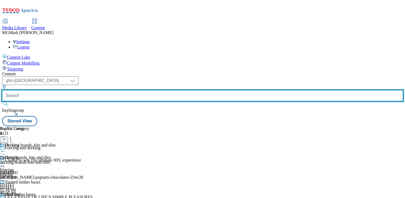
click at [132, 90] on input "text" at bounding box center [202, 95] width 401 height 11
paste input "Garden buildings and storage"
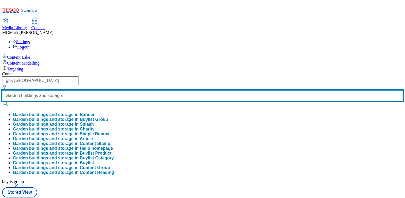
scroll to position [0, 9]
type input "Garden buildings and storage"
click at [2, 101] on button "submit" at bounding box center [5, 103] width 7 height 5
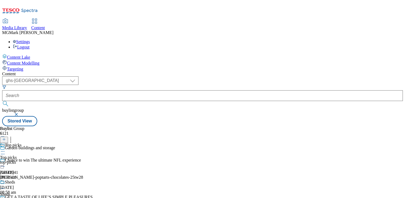
click at [56, 160] on div "top-picks" at bounding box center [28, 162] width 56 height 5
click at [5, 161] on icon at bounding box center [2, 163] width 5 height 5
click at [25, 172] on button "Edit" at bounding box center [18, 175] width 14 height 6
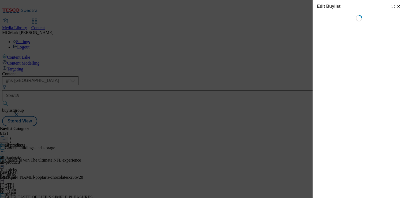
select select "evergreen"
select select "event"
select select "Banner"
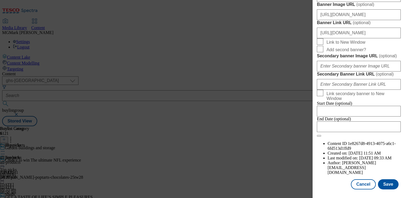
scroll to position [527, 0]
click at [349, 20] on div "[URL][DOMAIN_NAME]" at bounding box center [359, 13] width 84 height 13
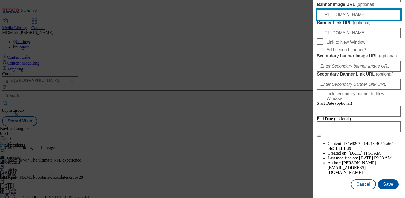
click at [349, 20] on input "[URL][DOMAIN_NAME]" at bounding box center [359, 14] width 84 height 11
paste input "homepage/7416b0f4-2be5-4765-82e1-ebf8fdbb3e4d/2528-WF-444891-Garden-ShopGHS-Buy…"
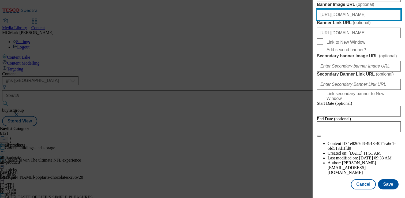
scroll to position [606, 0]
type input "[URL][DOMAIN_NAME]"
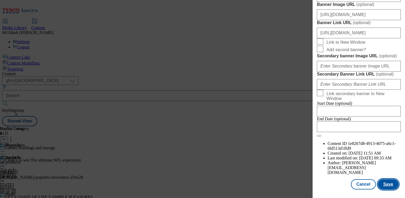
click at [389, 185] on button "Save" at bounding box center [388, 184] width 21 height 10
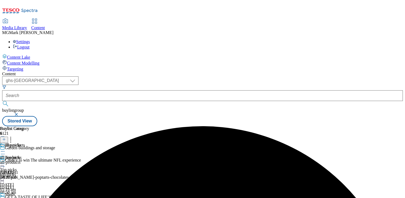
click at [56, 161] on div at bounding box center [28, 164] width 56 height 6
click at [31, 196] on button "Preview" at bounding box center [21, 199] width 21 height 6
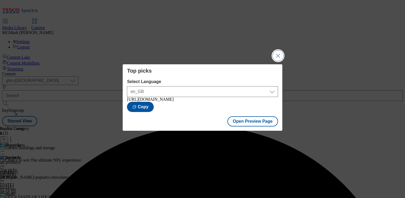
click at [278, 52] on button "Close Modal" at bounding box center [278, 55] width 11 height 11
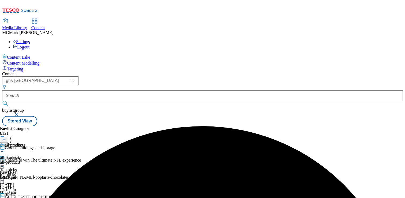
click at [56, 192] on div "Sheds" at bounding box center [28, 198] width 56 height 12
click at [5, 198] on icon at bounding box center [2, 200] width 5 height 5
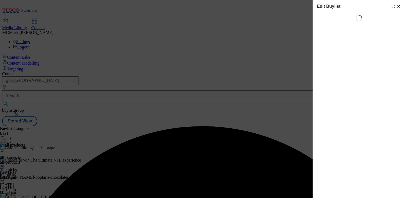
select select "evergreen"
select select "event"
select select "Banner"
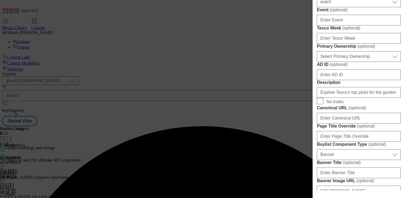
scroll to position [498, 0]
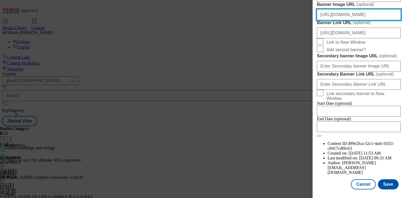
click at [349, 20] on input "[URL][DOMAIN_NAME]" at bounding box center [359, 14] width 84 height 11
paste input "homepage/7416b0f4-2be5-4765-82e1-ebf8fdbb3e4d/2528-WF-444891-Garden-ShopGHS-Buy…"
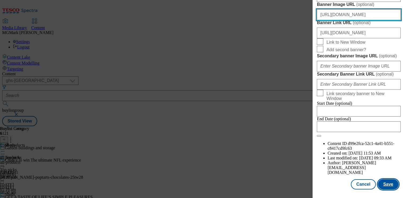
type input "[URL][DOMAIN_NAME]"
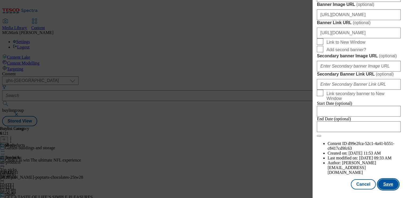
scroll to position [0, 0]
click at [388, 183] on button "Save" at bounding box center [388, 184] width 21 height 10
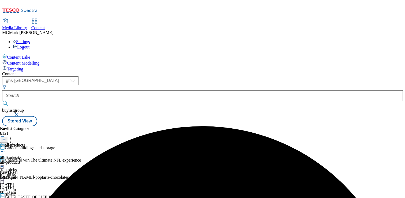
click at [56, 198] on div at bounding box center [28, 201] width 56 height 6
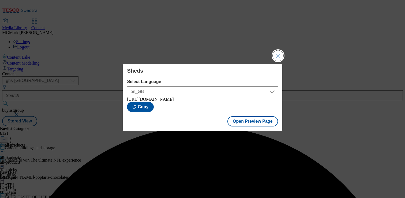
click at [278, 51] on button "Close Modal" at bounding box center [278, 55] width 11 height 11
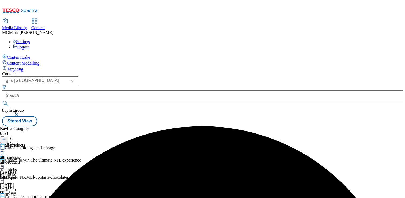
scroll to position [69, 0]
select select "evergreen"
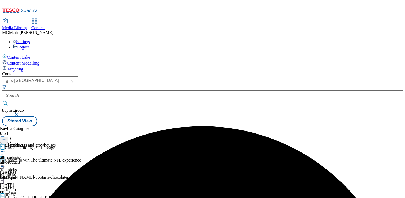
select select "Banner"
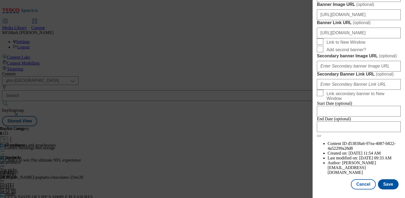
scroll to position [492, 0]
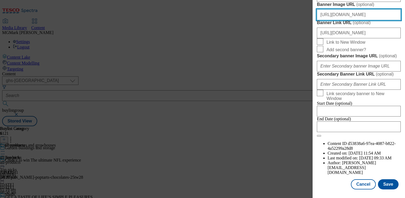
click at [345, 20] on input "[URL][DOMAIN_NAME]" at bounding box center [359, 14] width 84 height 11
paste input "homepage/7416b0f4-2be5-4765-82e1-ebf8fdbb3e4d/2528-WF-444891-Garden-ShopGHS-Buy…"
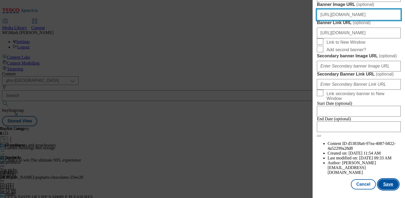
type input "[URL][DOMAIN_NAME]"
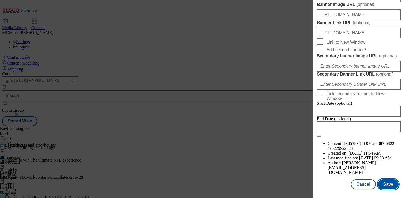
click at [387, 186] on button "Save" at bounding box center [388, 184] width 21 height 10
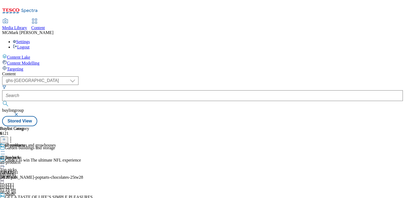
scroll to position [68, 0]
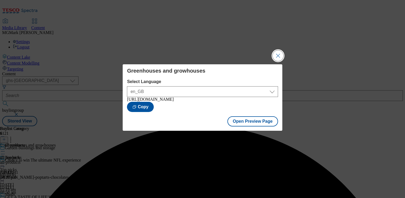
click at [277, 55] on button "Close Modal" at bounding box center [278, 55] width 11 height 11
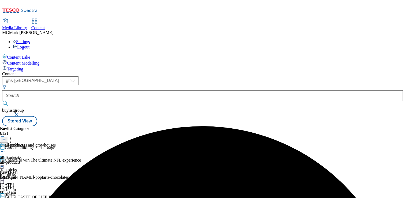
scroll to position [160, 0]
select select "evergreen"
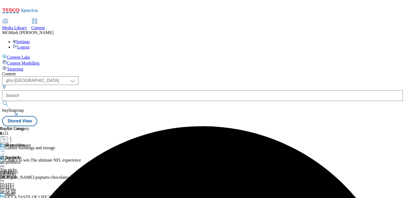
select select "Banner"
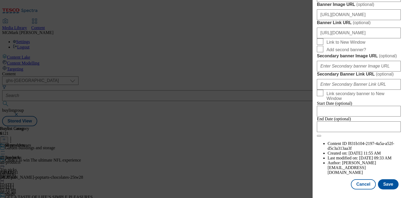
scroll to position [451, 0]
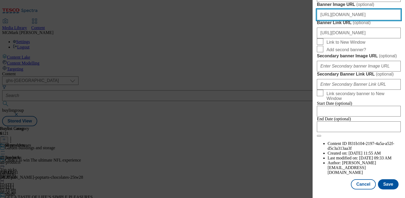
click at [351, 20] on input "[URL][DOMAIN_NAME]" at bounding box center [359, 14] width 84 height 11
paste input "homepage/7416b0f4-2be5-4765-82e1-ebf8fdbb3e4d/2528-WF-444891-Garden-ShopGHS-Buy…"
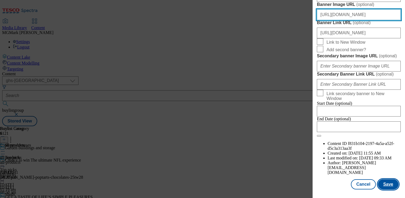
type input "[URL][DOMAIN_NAME]"
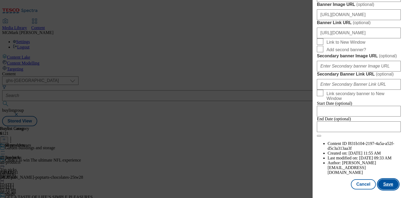
click at [391, 183] on button "Save" at bounding box center [388, 184] width 21 height 10
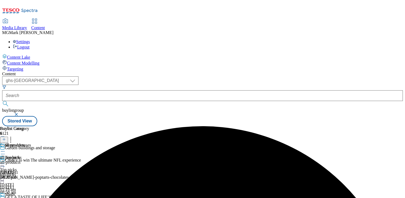
click at [56, 149] on div at bounding box center [28, 152] width 56 height 6
click at [29, 185] on span "Preview" at bounding box center [23, 187] width 13 height 4
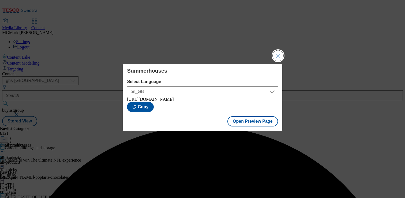
click at [276, 52] on button "Close Modal" at bounding box center [278, 55] width 11 height 11
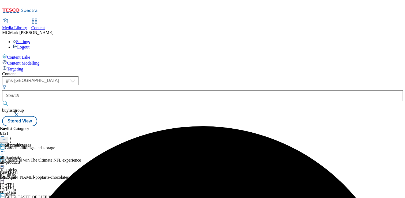
scroll to position [160, 0]
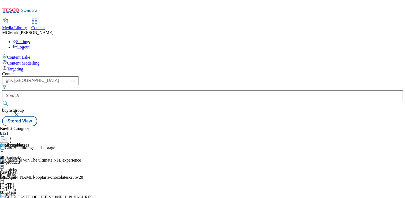
select select "evergreen"
select select "event"
select select "Banner"
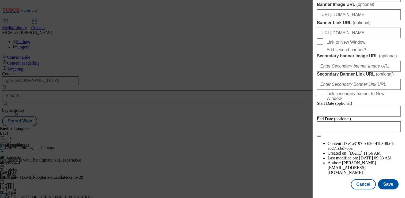
scroll to position [499, 0]
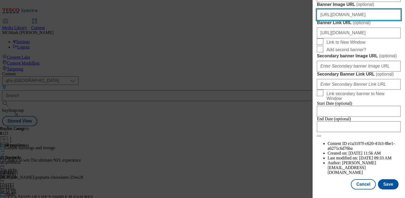
click at [345, 20] on input "[URL][DOMAIN_NAME]" at bounding box center [359, 14] width 84 height 11
paste input "homepage/7416b0f4-2be5-4765-82e1-ebf8fdbb3e4d/2528-WF-444891-Garden-ShopGHS-Buy…"
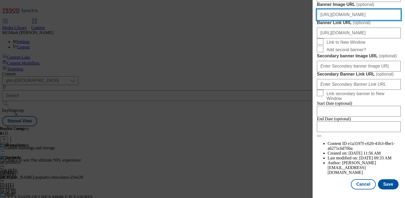
scroll to position [606, 0]
type input "[URL][DOMAIN_NAME]"
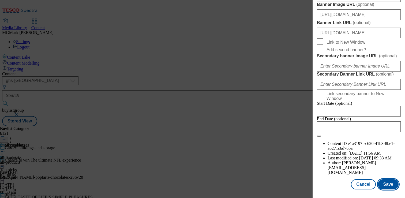
click at [391, 184] on button "Save" at bounding box center [388, 184] width 21 height 10
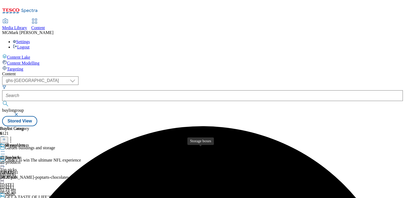
scroll to position [0, 0]
click at [56, 143] on div "Storage boxes" at bounding box center [28, 149] width 56 height 12
click at [5, 149] on icon at bounding box center [2, 151] width 5 height 5
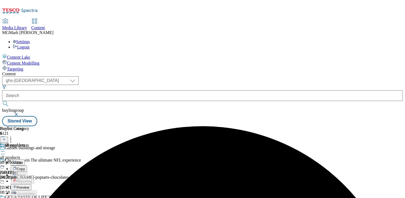
click at [31, 184] on button "Preview" at bounding box center [21, 187] width 21 height 6
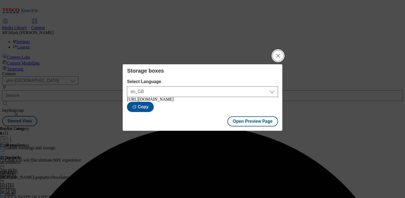
click at [277, 54] on button "Close Modal" at bounding box center [278, 55] width 11 height 11
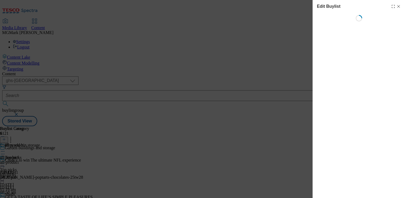
select select "evergreen"
select select "Banner"
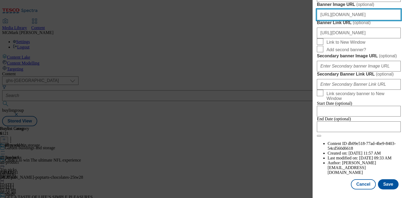
click at [350, 20] on input "[URL][DOMAIN_NAME]" at bounding box center [359, 14] width 84 height 11
paste input "homepage/7416b0f4-2be5-4765-82e1-ebf8fdbb3e4d/2528-WF-444891-Garden-ShopGHS-Buy…"
type input "[URL][DOMAIN_NAME]"
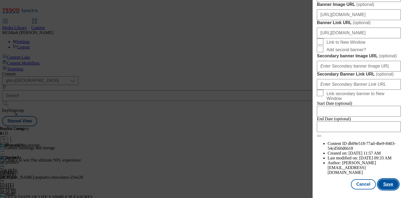
click at [389, 184] on button "Save" at bounding box center [388, 184] width 21 height 10
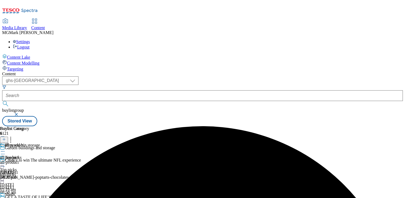
click at [5, 149] on icon at bounding box center [2, 151] width 5 height 5
click at [29, 185] on span "Preview" at bounding box center [23, 187] width 13 height 4
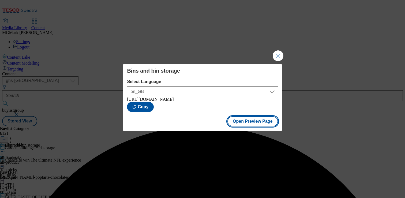
click at [253, 125] on button "Open Preview Page" at bounding box center [252, 121] width 51 height 10
click at [278, 52] on button "Close Modal" at bounding box center [278, 55] width 11 height 11
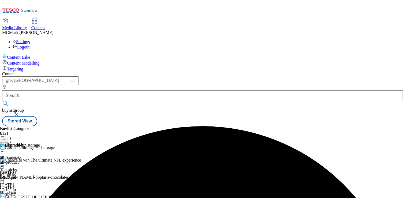
click at [56, 155] on div "Top picks Top picks top-picks [DATE] 11:19 am" at bounding box center [28, 173] width 56 height 37
click at [5, 161] on icon at bounding box center [2, 163] width 5 height 5
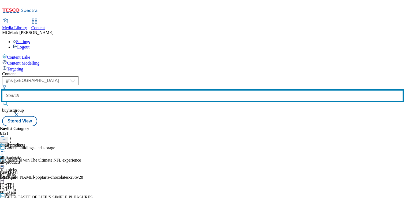
click at [133, 90] on input "text" at bounding box center [202, 95] width 401 height 11
paste input "Pools and hot tubs"
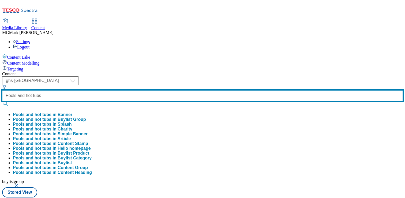
type input "Pools and hot tubs"
click at [2, 101] on button "submit" at bounding box center [5, 103] width 7 height 5
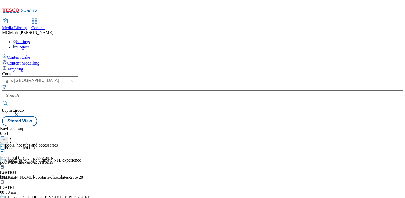
click at [58, 160] on div "pools-hot-tubs-and-accessories" at bounding box center [29, 162] width 58 height 5
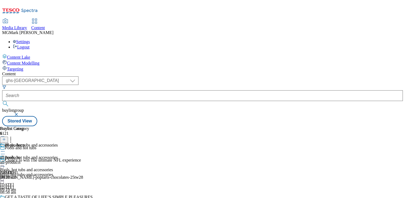
click at [13, 136] on icon at bounding box center [10, 138] width 5 height 5
click at [5, 161] on icon at bounding box center [2, 163] width 5 height 5
click at [58, 172] on li "Edit" at bounding box center [34, 175] width 47 height 6
click at [5, 161] on icon at bounding box center [2, 163] width 5 height 5
click at [25, 172] on button "Edit" at bounding box center [18, 175] width 14 height 6
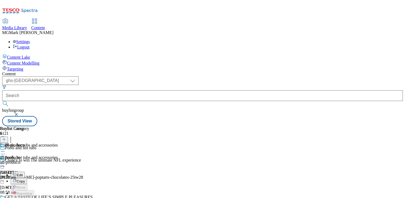
select select "evergreen"
select select "event"
select select "Banner"
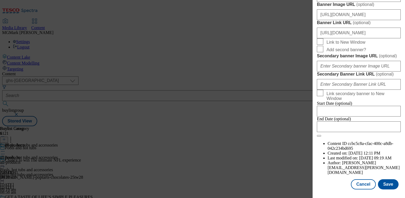
scroll to position [518, 0]
click at [349, 20] on div "[URL][DOMAIN_NAME]" at bounding box center [359, 13] width 84 height 13
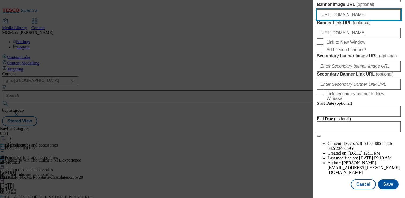
click at [349, 20] on input "[URL][DOMAIN_NAME]" at bounding box center [359, 14] width 84 height 11
paste input "homepage/7416b0f4-2be5-4765-82e1-ebf8fdbb3e4d/2528-WF-444891-Garden-ShopGHS-Buy…"
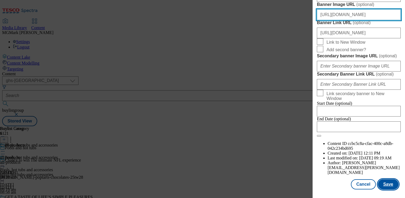
type input "[URL][DOMAIN_NAME]"
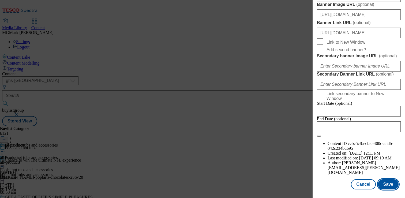
click at [389, 188] on button "Save" at bounding box center [388, 184] width 21 height 10
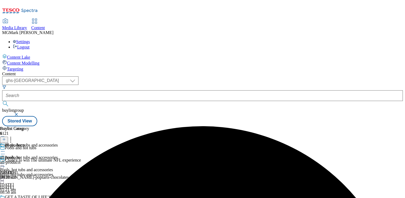
click at [5, 161] on icon at bounding box center [2, 163] width 5 height 5
click at [31, 196] on button "Preview" at bounding box center [21, 199] width 21 height 6
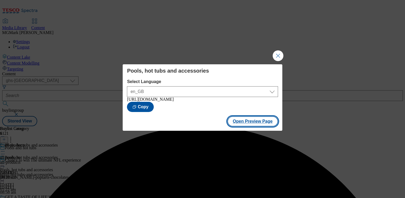
click at [241, 125] on button "Open Preview Page" at bounding box center [252, 121] width 51 height 10
